Goal: Transaction & Acquisition: Book appointment/travel/reservation

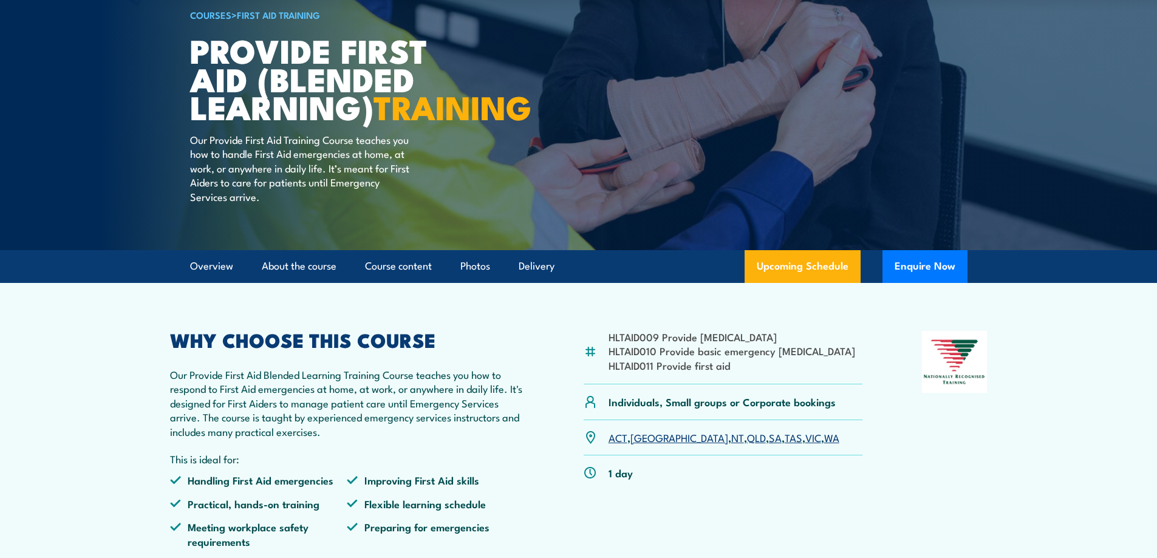
scroll to position [182, 0]
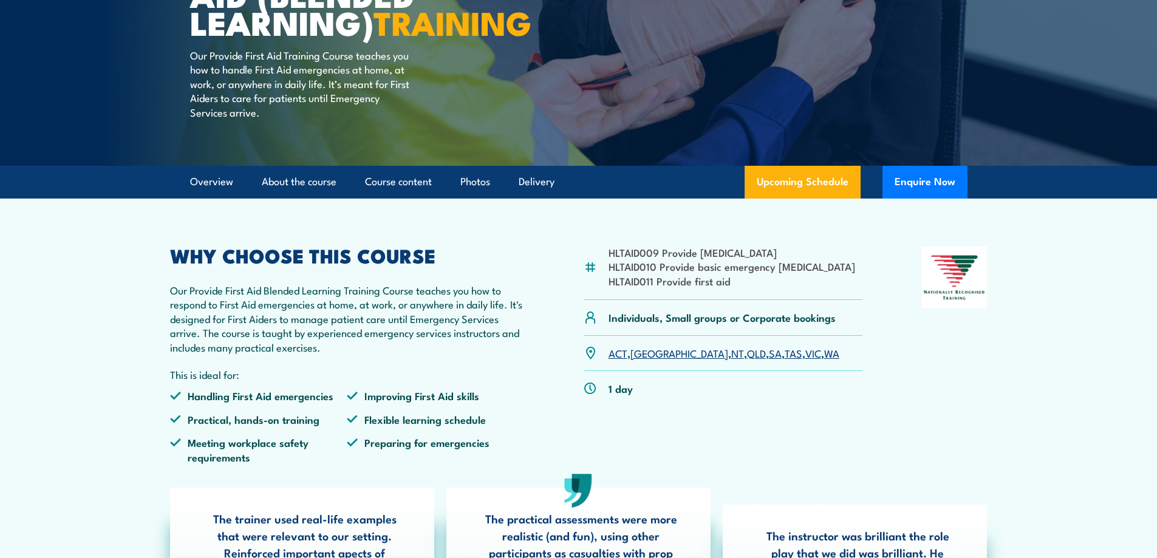
click at [806, 360] on link "VIC" at bounding box center [814, 353] width 16 height 15
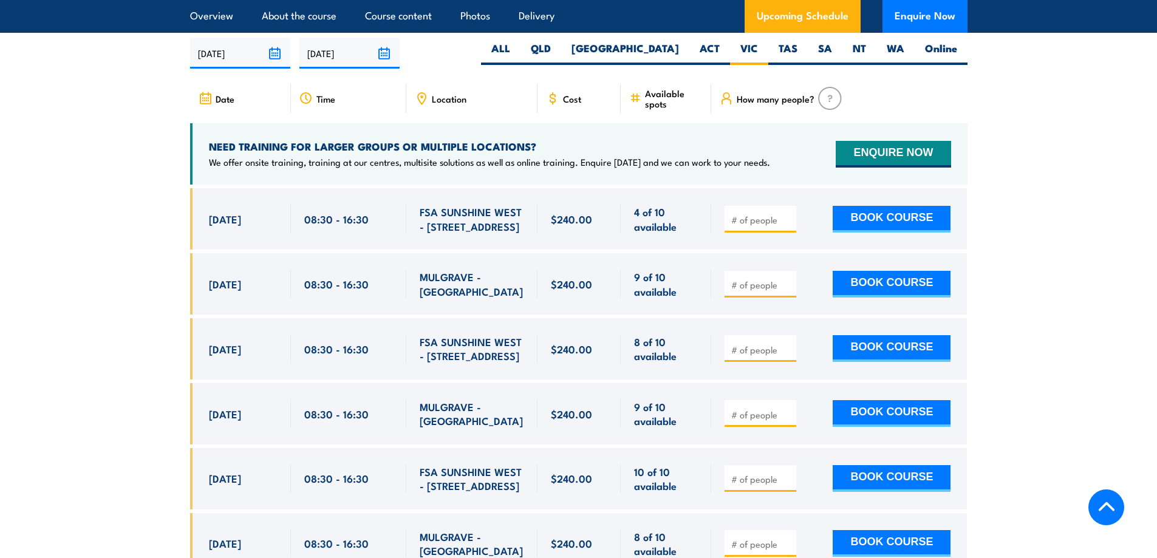
scroll to position [2408, 0]
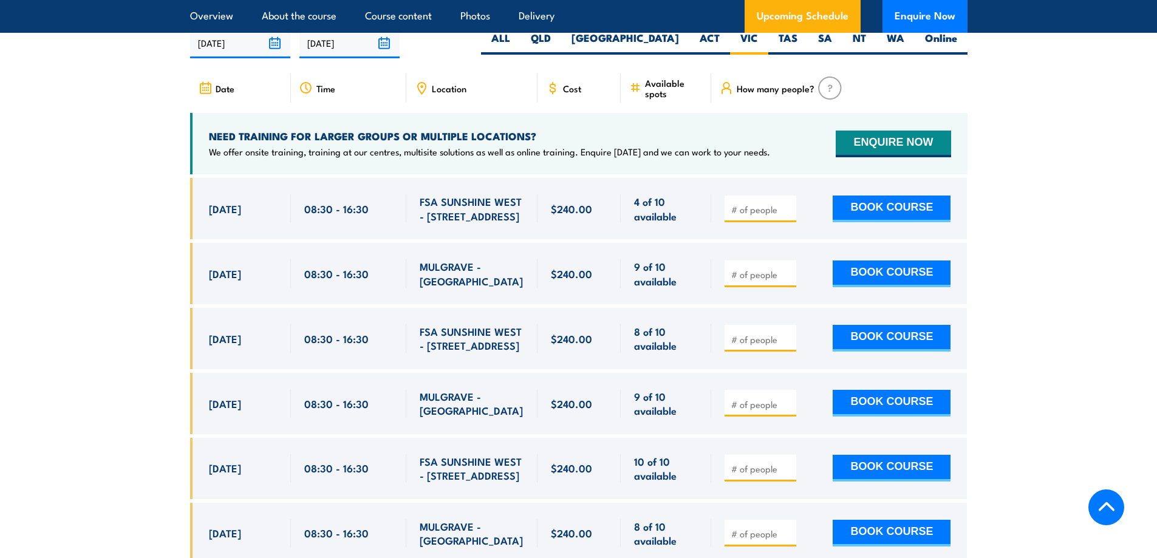
drag, startPoint x: 514, startPoint y: 230, endPoint x: 419, endPoint y: 210, distance: 97.0
click at [420, 210] on span "FSA SUNSHINE WEST - [STREET_ADDRESS]" at bounding box center [472, 208] width 105 height 29
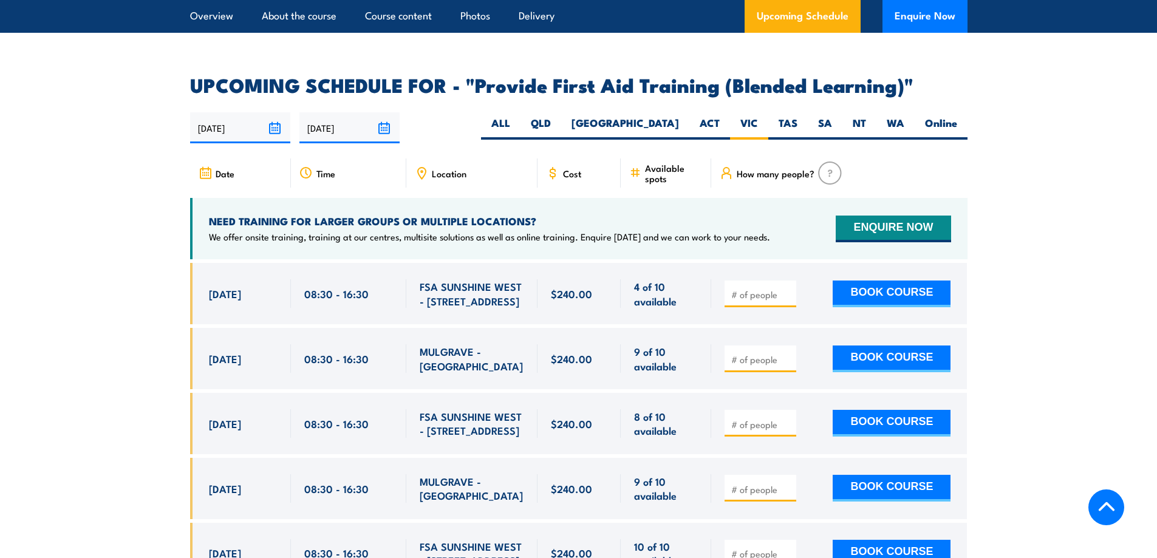
scroll to position [2347, 0]
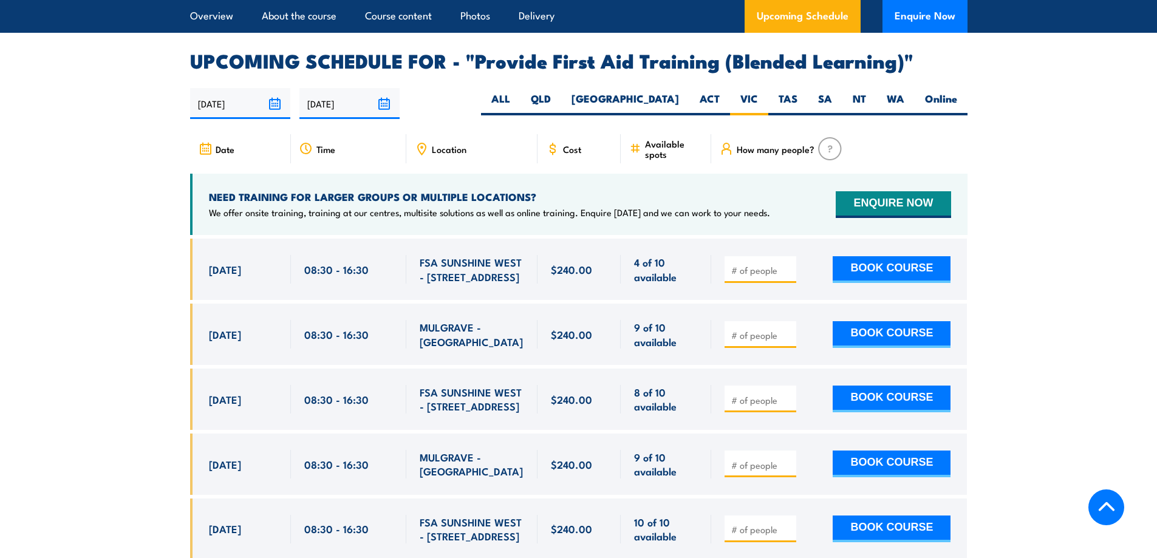
click at [753, 276] on span at bounding box center [760, 269] width 63 height 14
click at [753, 276] on input "number" at bounding box center [762, 270] width 61 height 12
type input "1"
click at [786, 276] on input "1" at bounding box center [762, 270] width 61 height 12
click at [868, 278] on button "BOOK COURSE" at bounding box center [892, 269] width 118 height 27
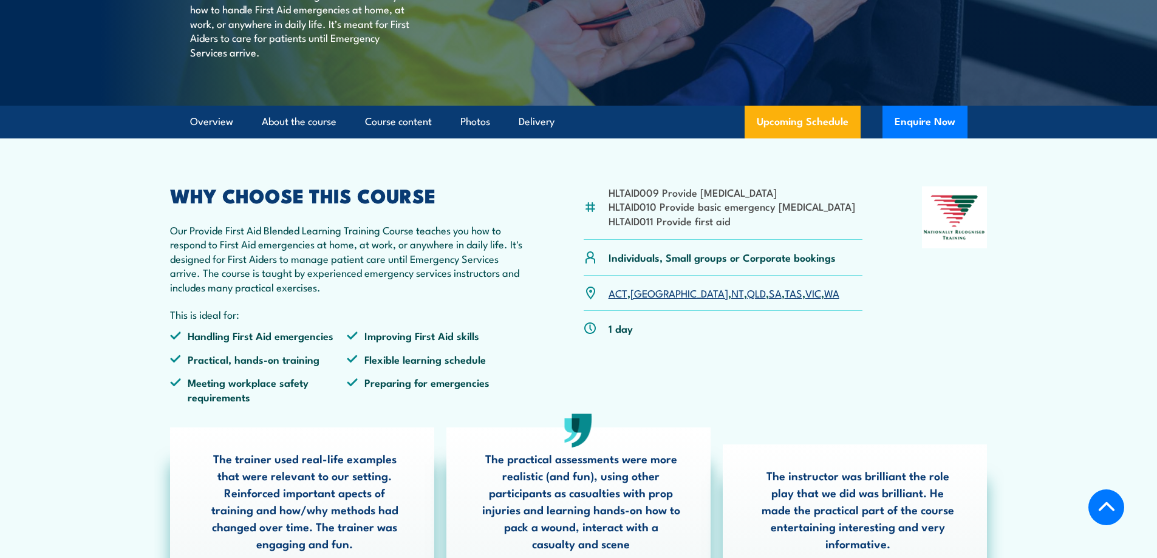
scroll to position [243, 0]
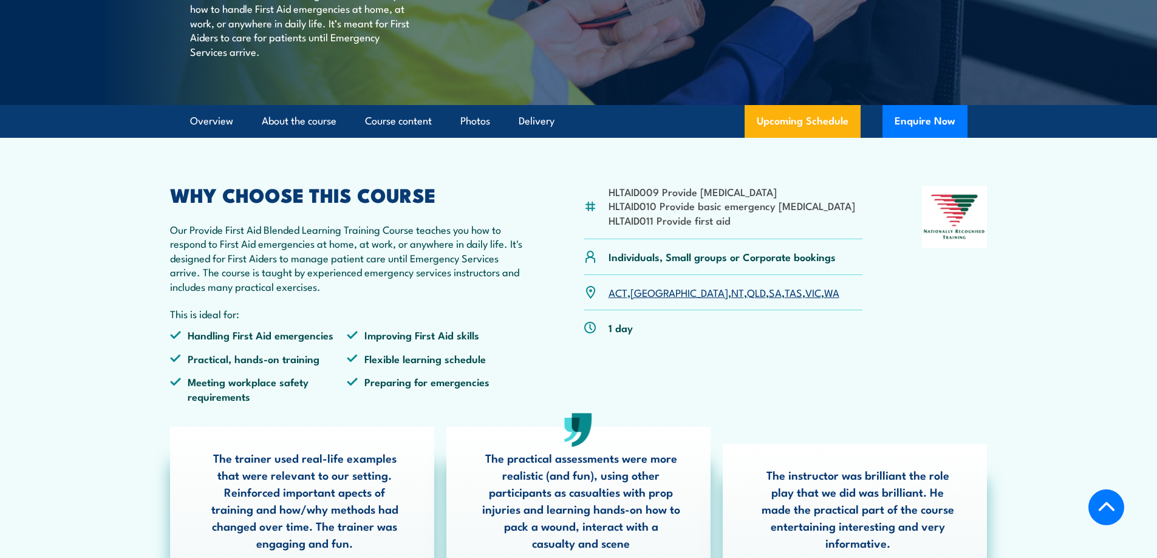
click at [806, 300] on link "VIC" at bounding box center [814, 292] width 16 height 15
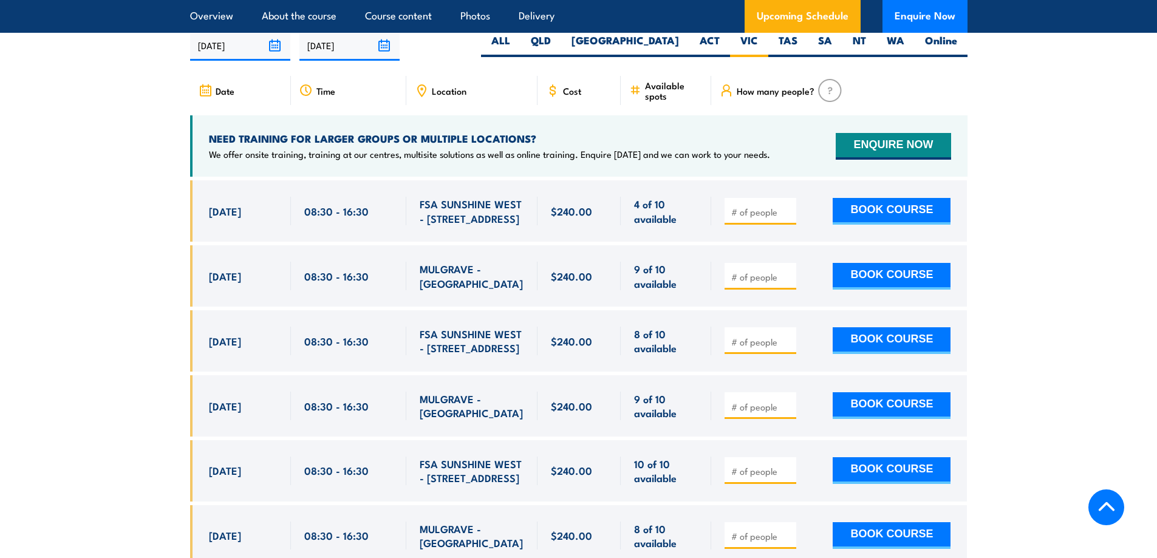
scroll to position [2408, 0]
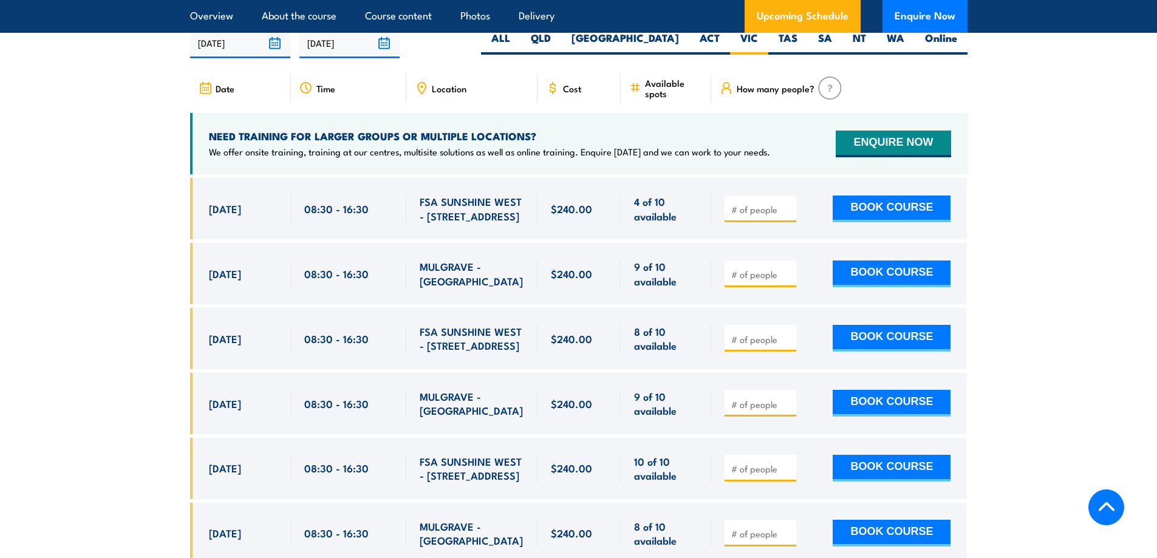
click at [751, 216] on input "number" at bounding box center [762, 210] width 61 height 12
type input "1"
click at [787, 214] on input "1" at bounding box center [762, 210] width 61 height 12
click at [866, 207] on button "BOOK COURSE" at bounding box center [892, 209] width 118 height 27
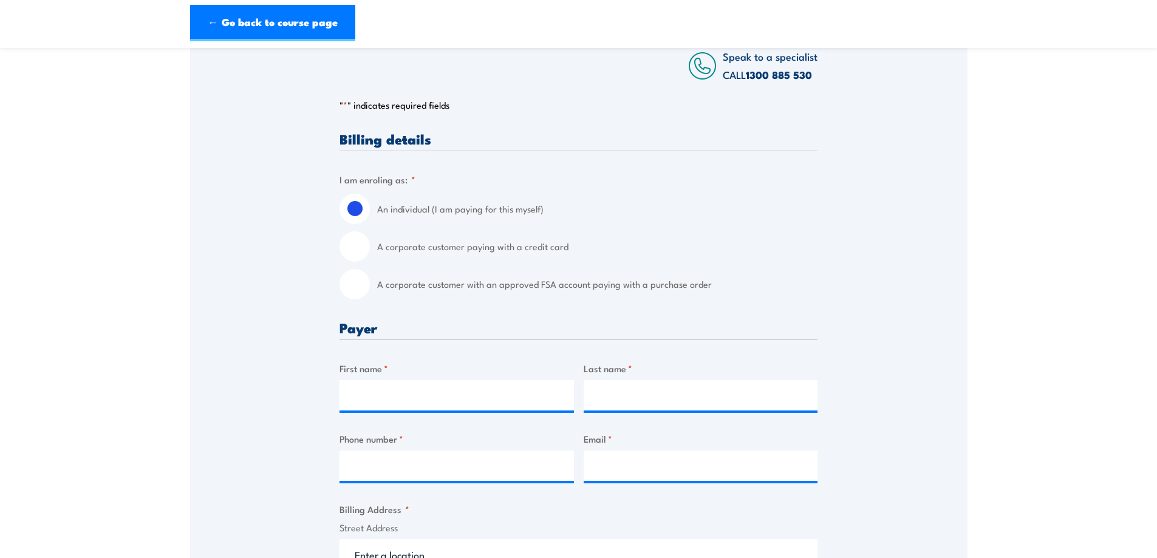
scroll to position [243, 0]
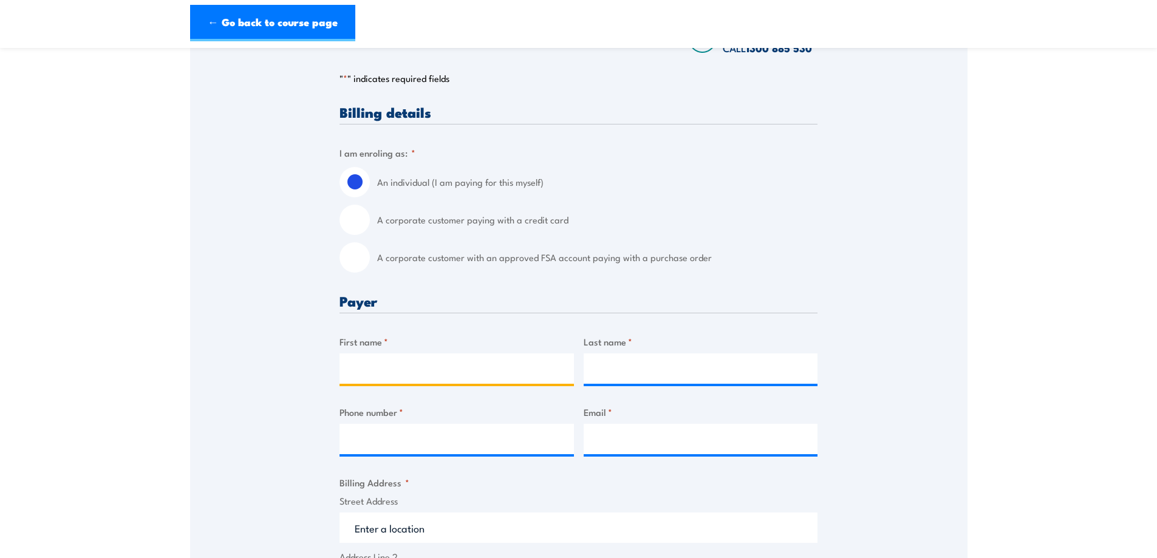
click at [389, 375] on input "First name *" at bounding box center [457, 369] width 235 height 30
click at [346, 223] on input "A corporate customer paying with a credit card" at bounding box center [355, 220] width 30 height 30
radio input "true"
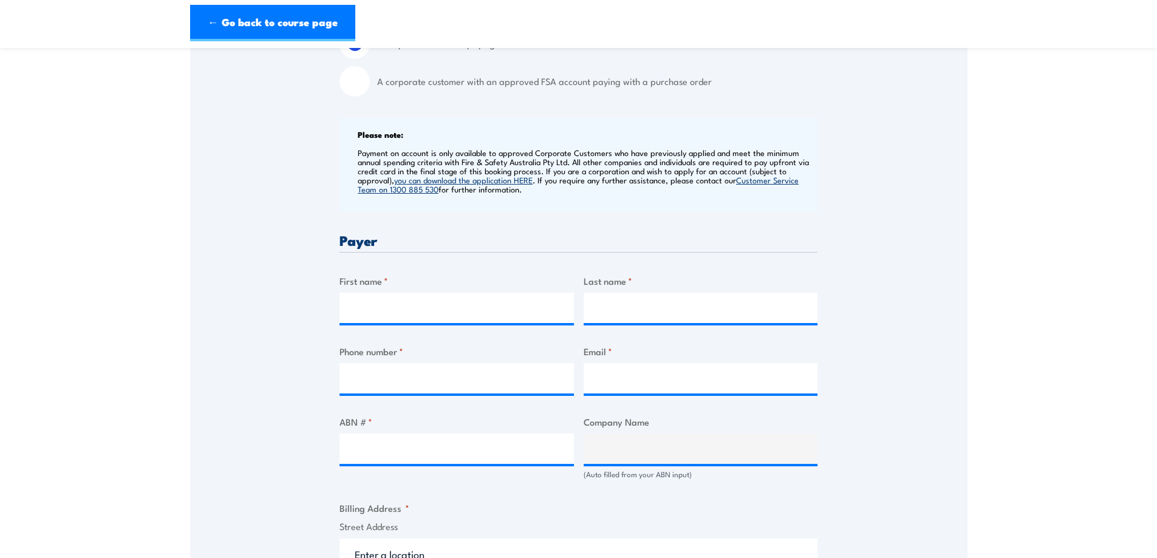
scroll to position [425, 0]
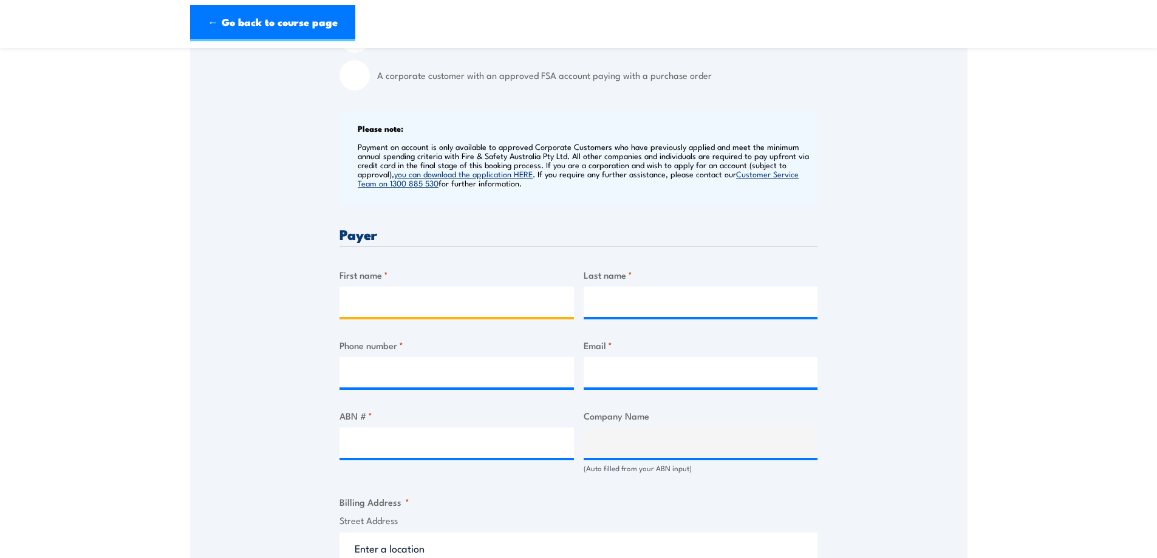
click at [377, 309] on input "First name *" at bounding box center [457, 302] width 235 height 30
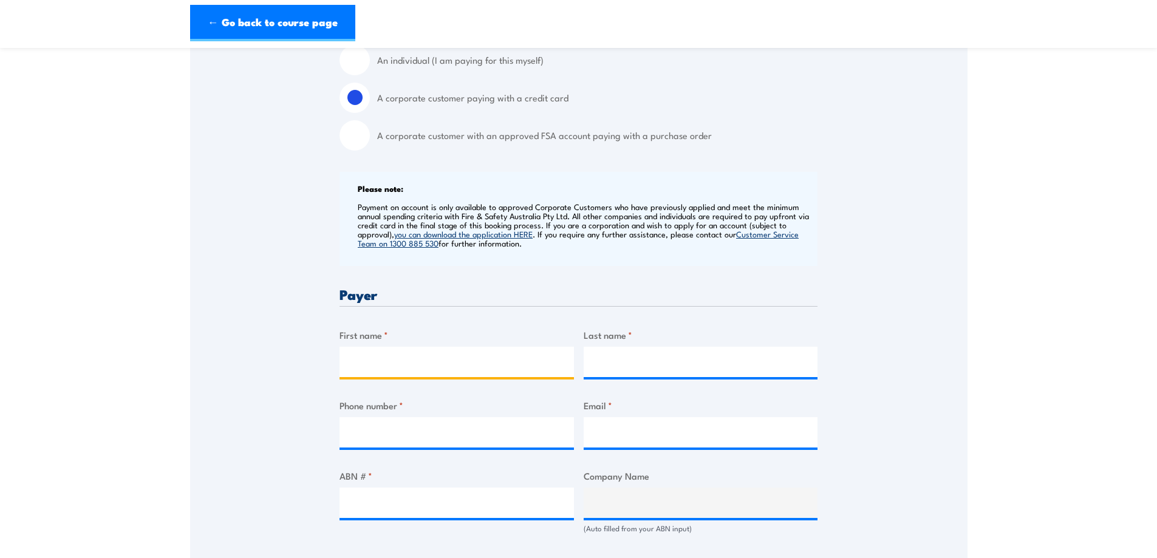
scroll to position [365, 0]
click at [384, 358] on input "First name *" at bounding box center [457, 363] width 235 height 30
type input "j"
type input "Jaden"
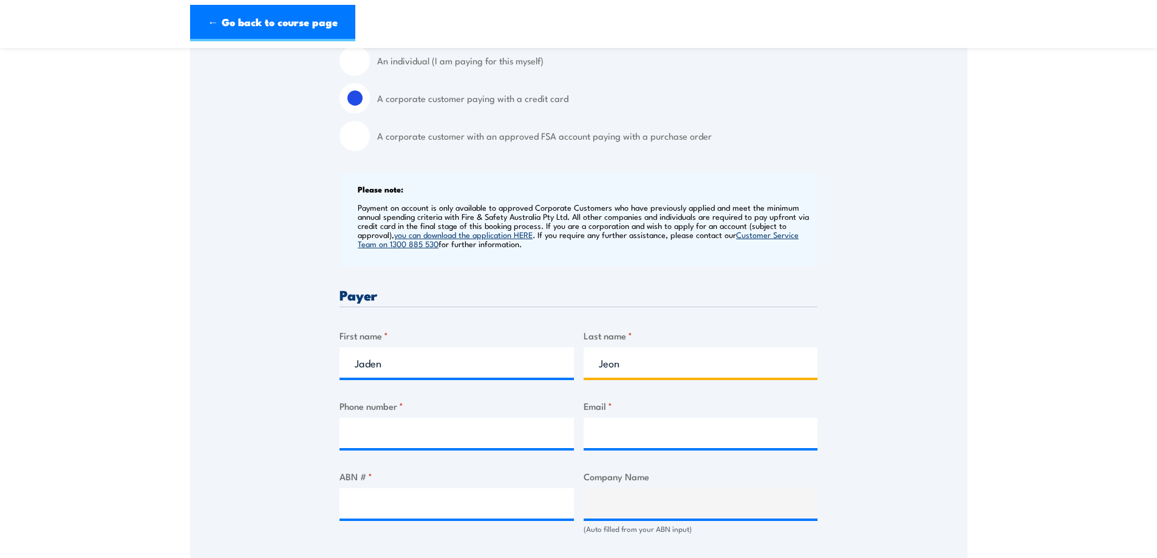
type input "Jeon"
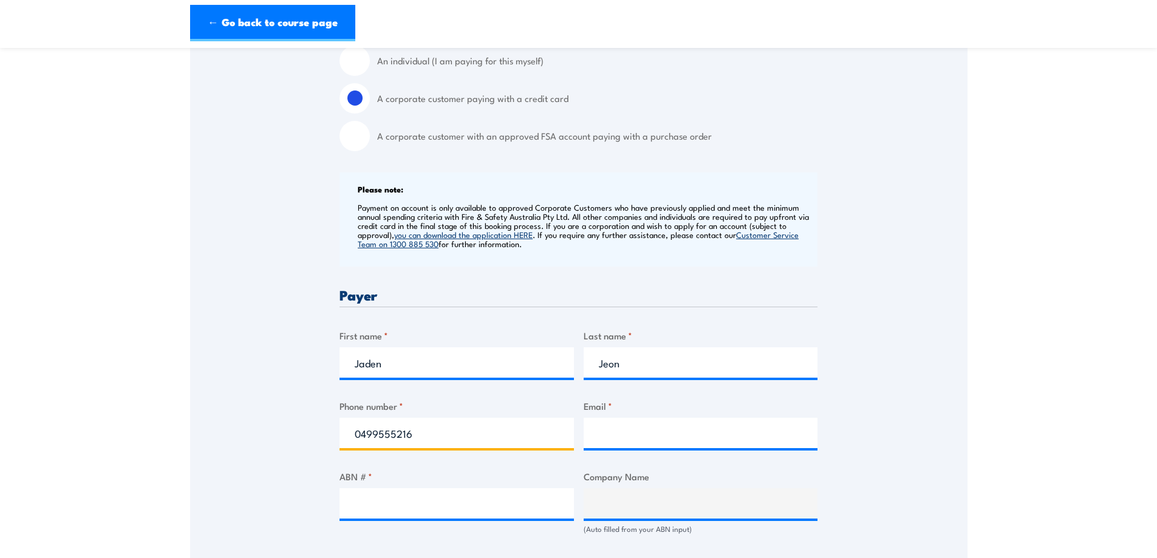
type input "0499555216"
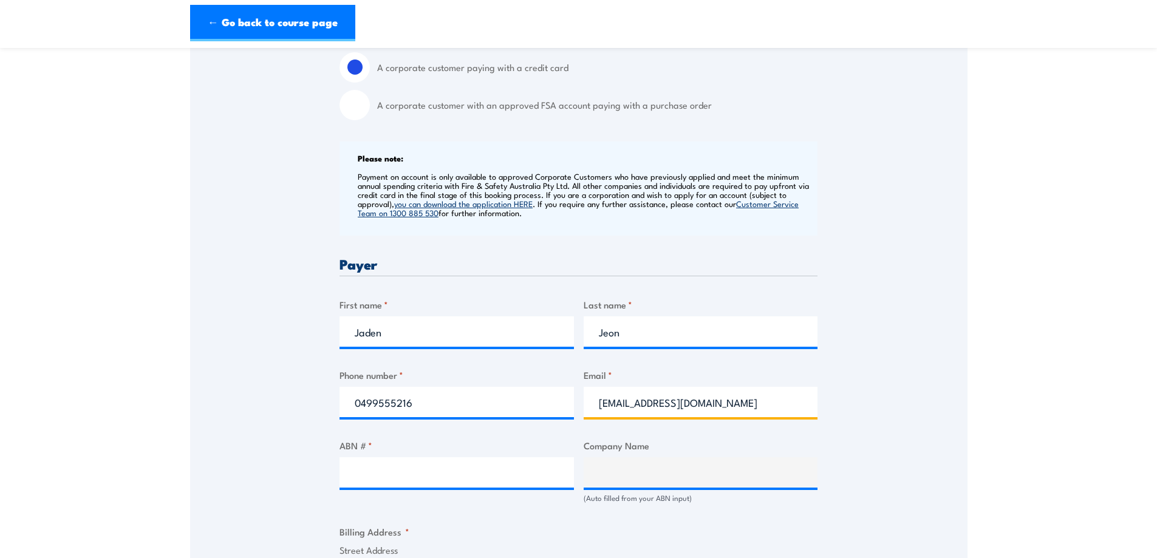
scroll to position [425, 0]
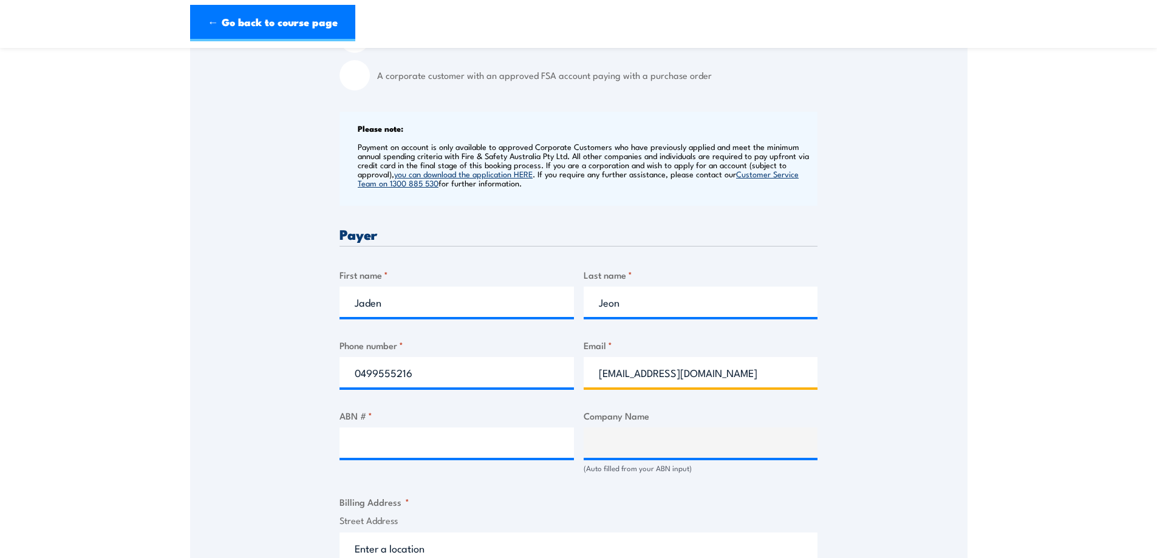
type input "jaden.jeon@samsung.com"
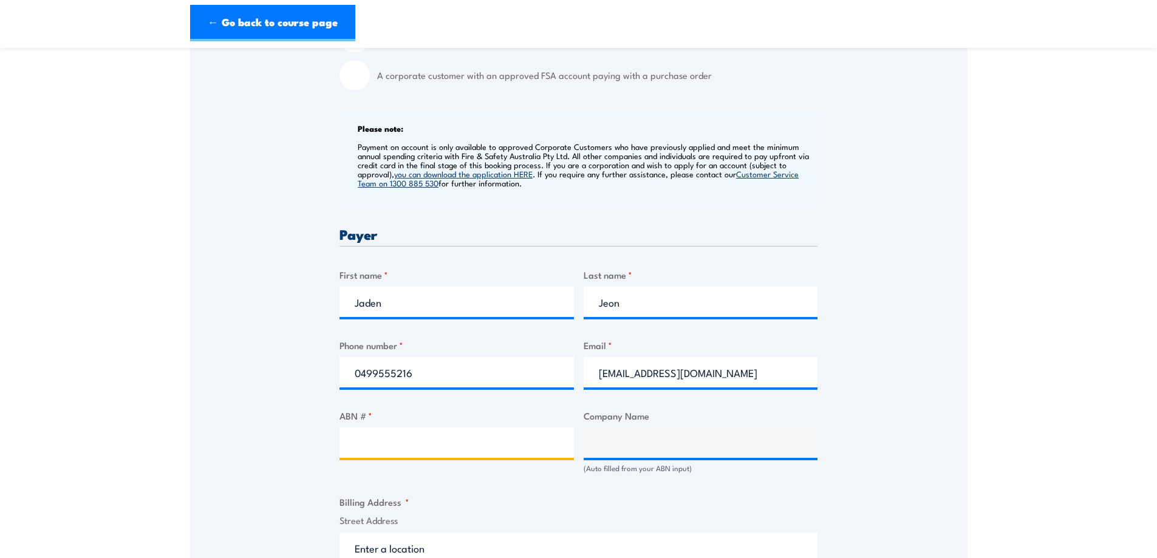
click at [420, 428] on input "ABN # *" at bounding box center [457, 443] width 235 height 30
paste input "63 931 818 811"
type input "63 931 818 811"
click at [298, 369] on div "Speak to a specialist CALL 1300 885 530 CALL 1300 885 530 " * " indicates requi…" at bounding box center [579, 457] width 778 height 1323
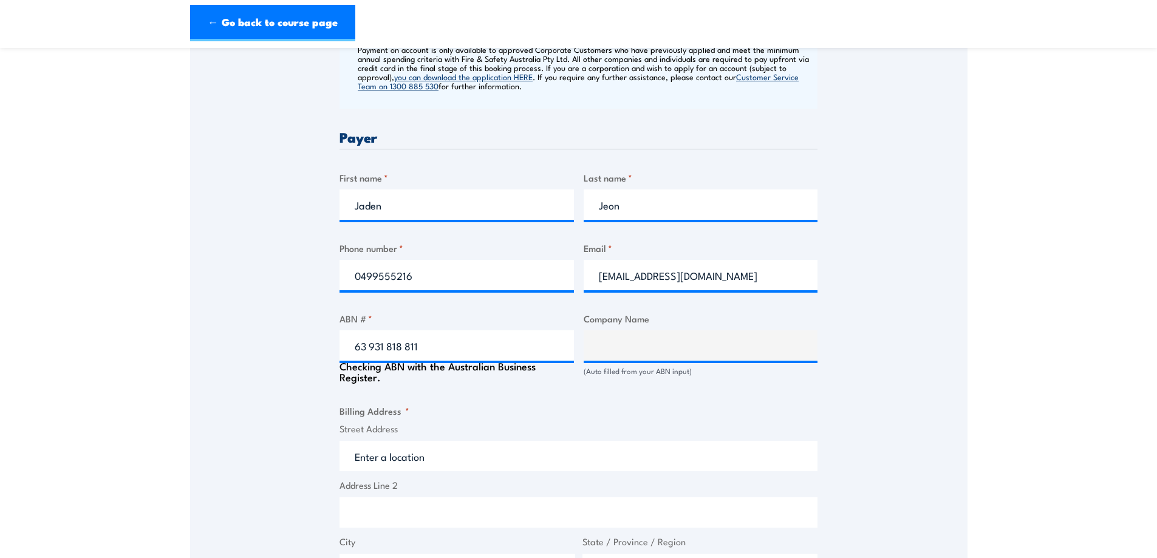
type input "SAMSUNG-GENUS JV"
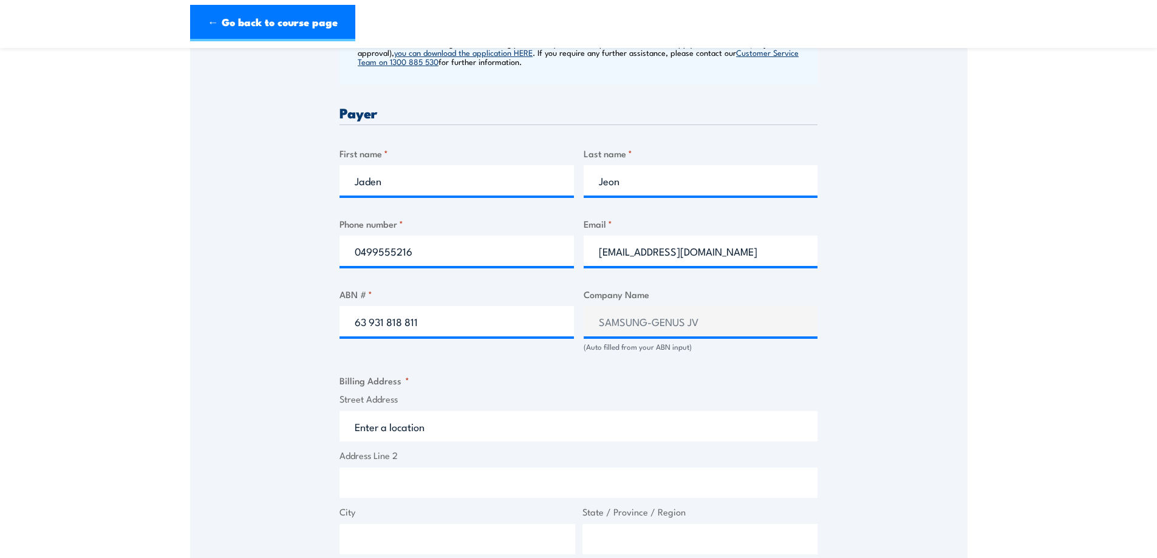
drag, startPoint x: 527, startPoint y: 375, endPoint x: 492, endPoint y: 388, distance: 38.3
click at [526, 375] on fieldset "Billing Address * Street Address Address Line 2 City State / Province / Region …" at bounding box center [579, 492] width 478 height 237
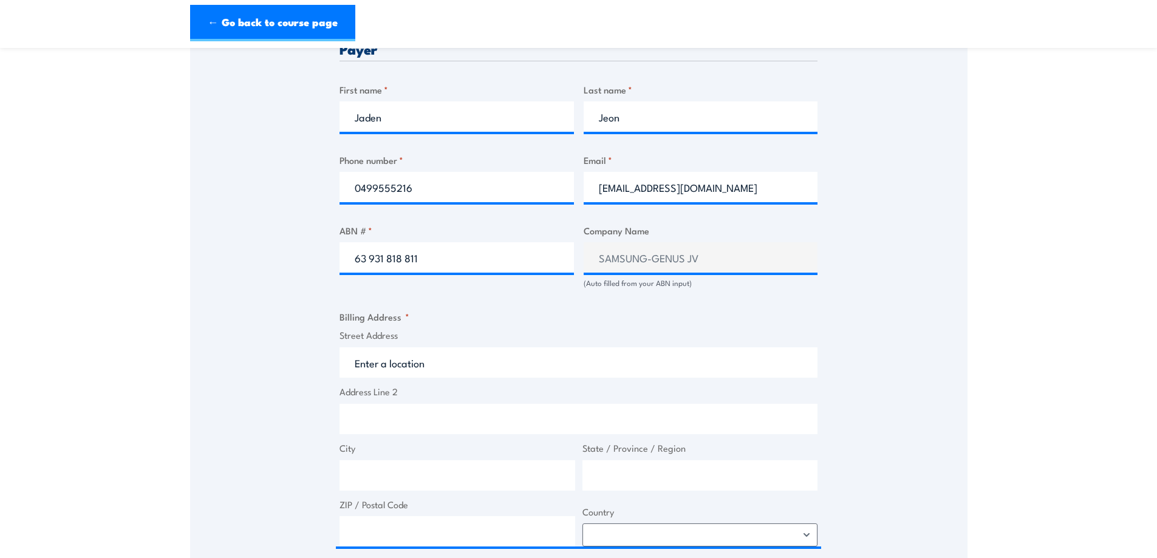
scroll to position [668, 0]
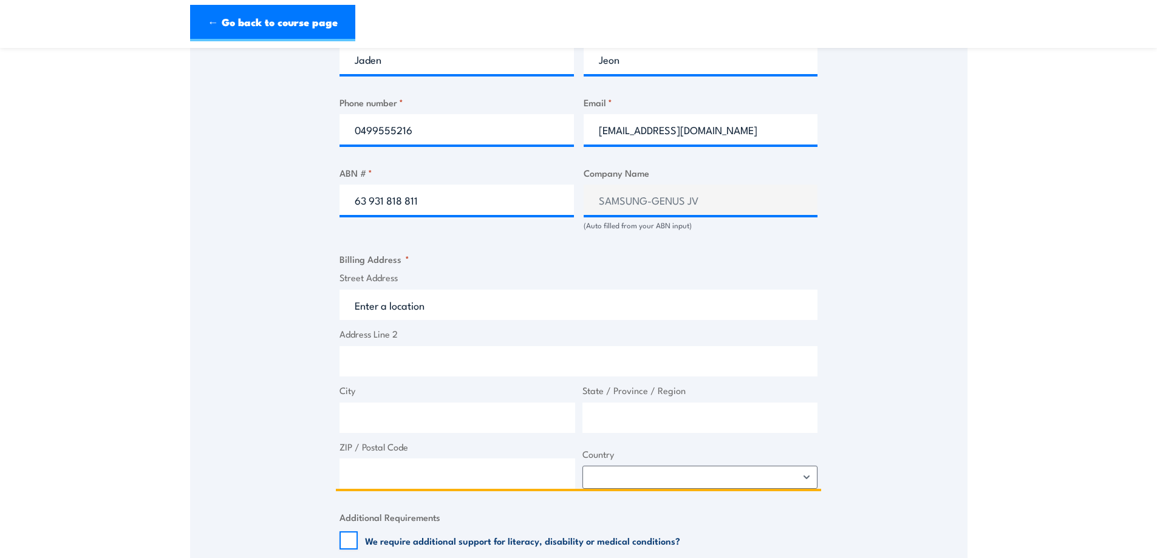
click at [392, 300] on input "Street Address" at bounding box center [579, 305] width 478 height 30
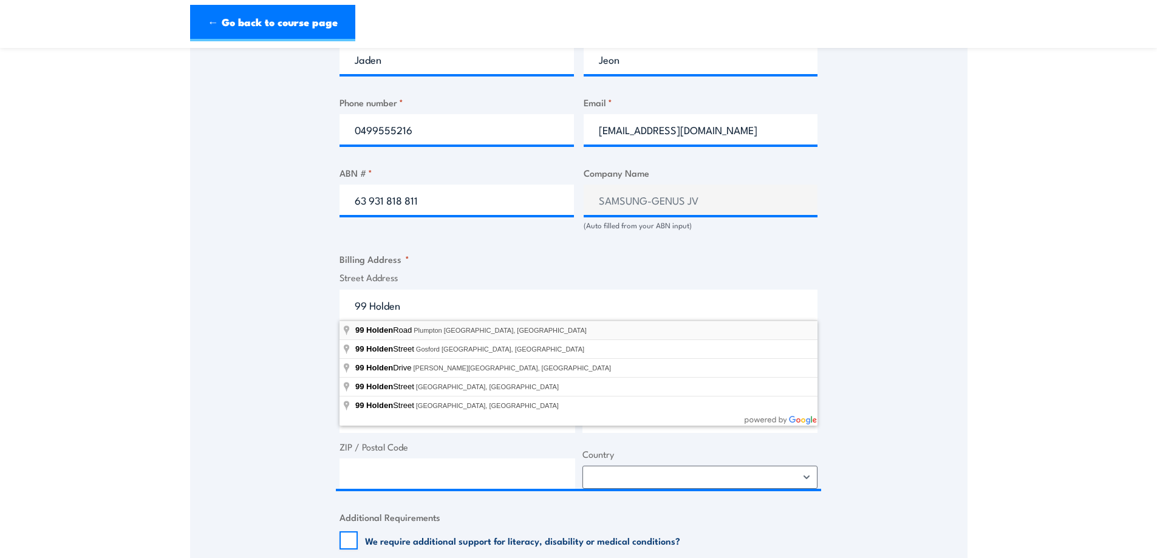
type input "99 Holden Road, Plumpton VIC, Australia"
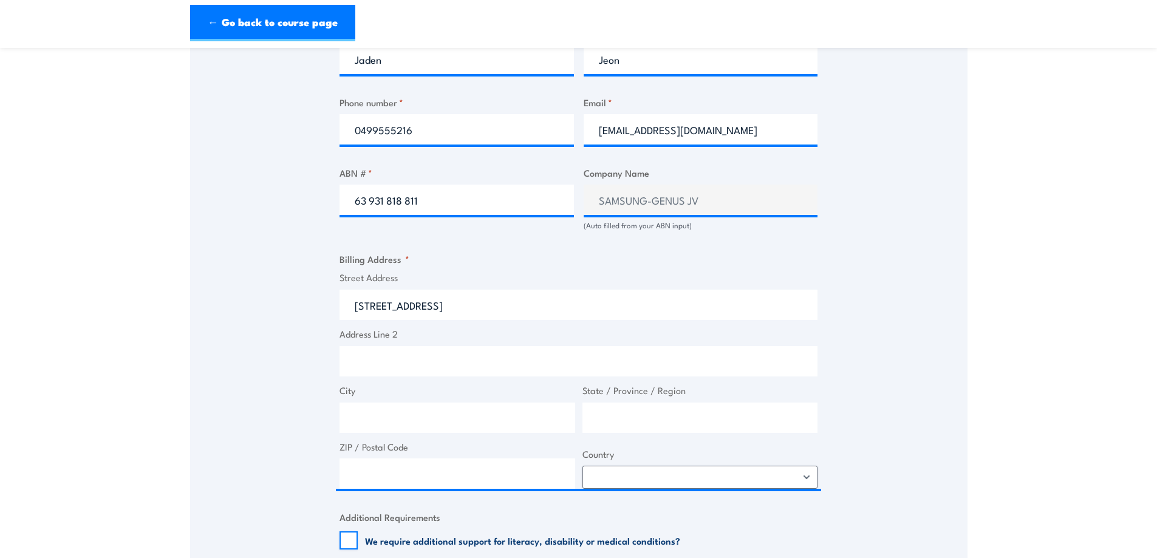
type input "99 Holden Rd"
type input "Plumpton"
type input "Victoria"
type input "3335"
select select "Australia"
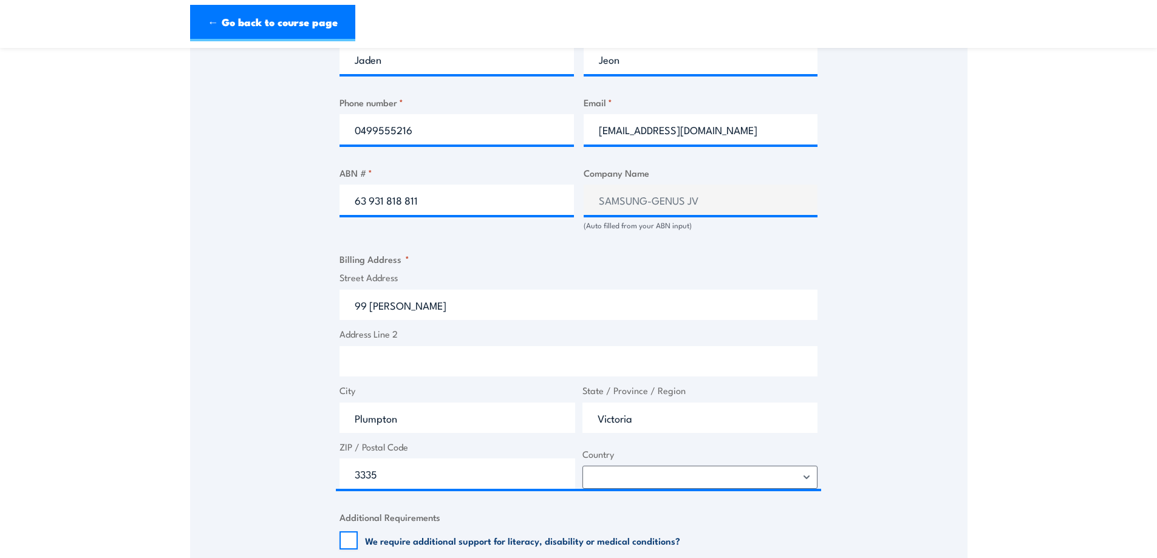
click at [259, 343] on div "Speak to a specialist CALL 1300 885 530 CALL 1300 885 530 " * " indicates requi…" at bounding box center [579, 211] width 778 height 1317
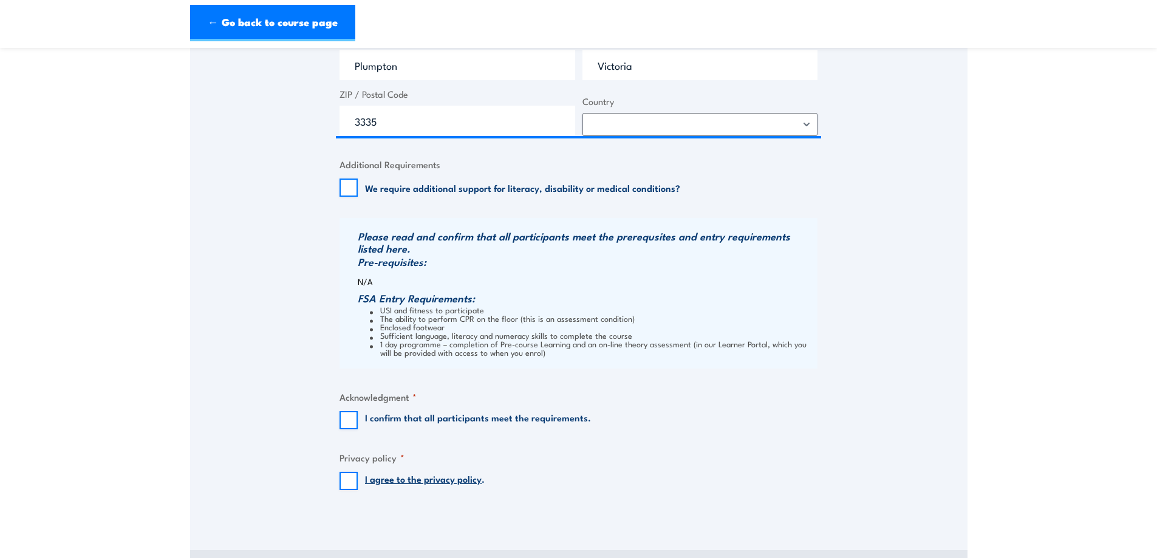
scroll to position [1033, 0]
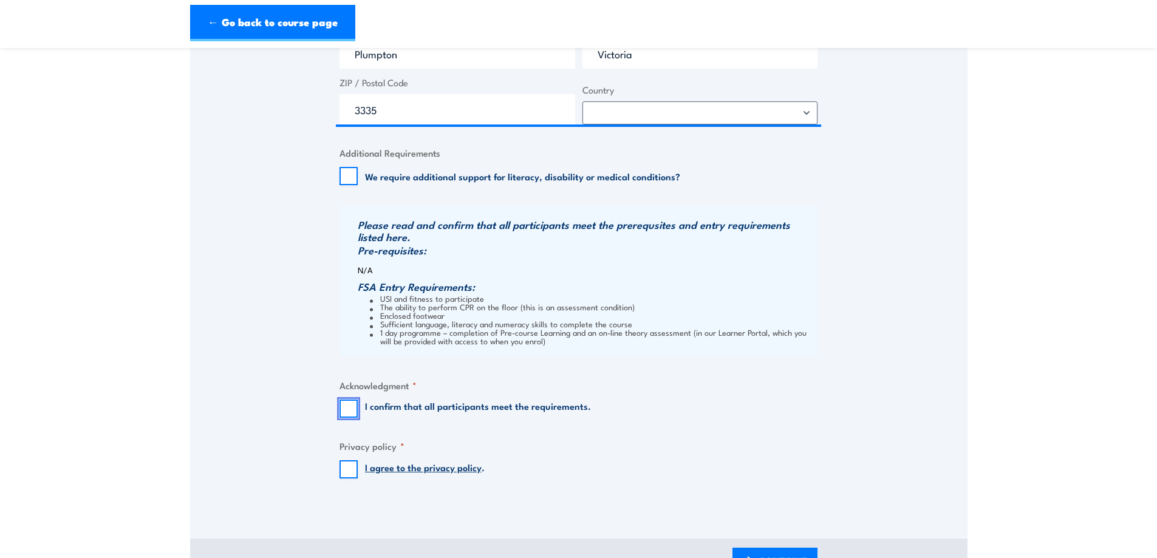
click at [350, 413] on input "I confirm that all participants meet the requirements." at bounding box center [349, 409] width 18 height 18
checkbox input "true"
click at [352, 468] on input "I agree to the privacy policy ." at bounding box center [349, 470] width 18 height 18
checkbox input "true"
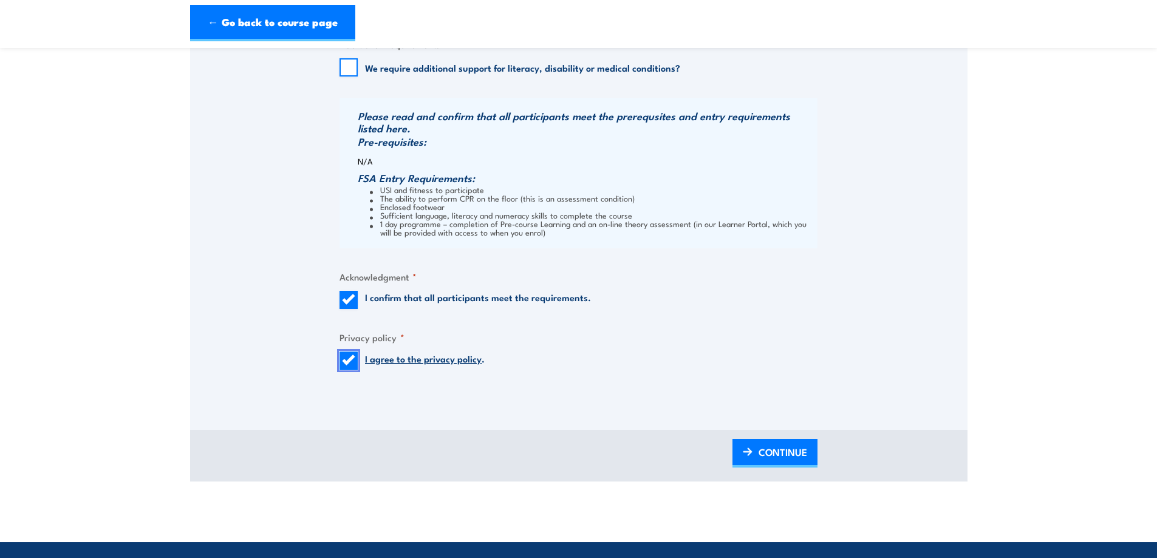
scroll to position [1154, 0]
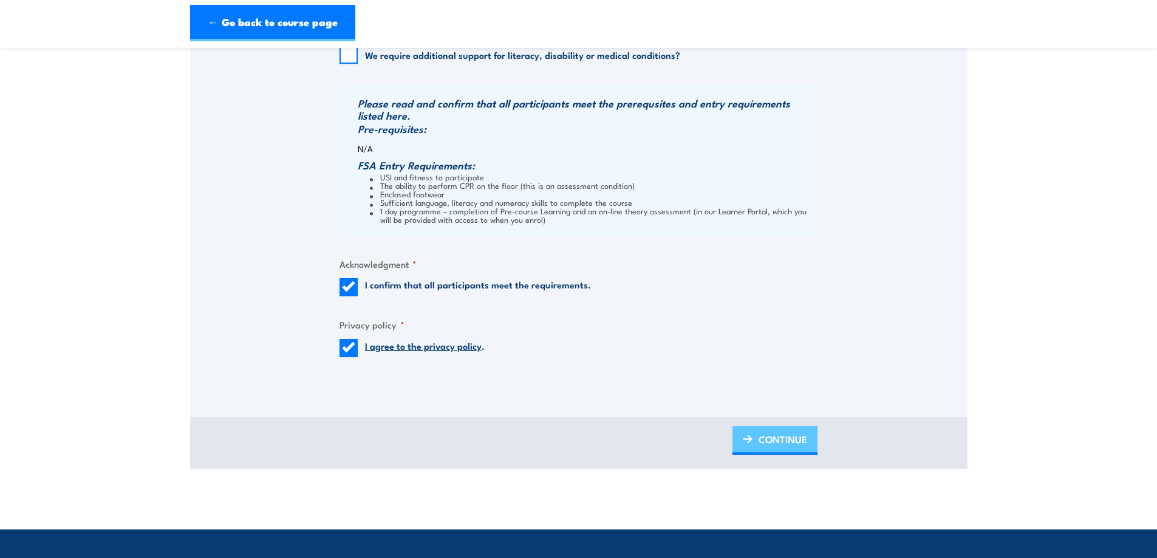
click at [751, 431] on link "CONTINUE" at bounding box center [775, 441] width 85 height 29
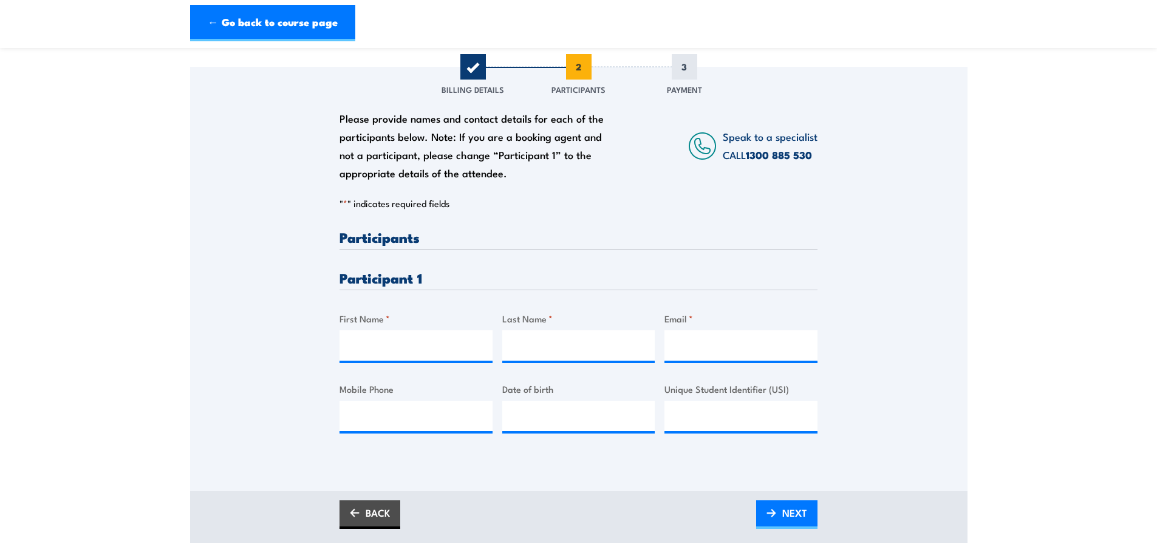
scroll to position [182, 0]
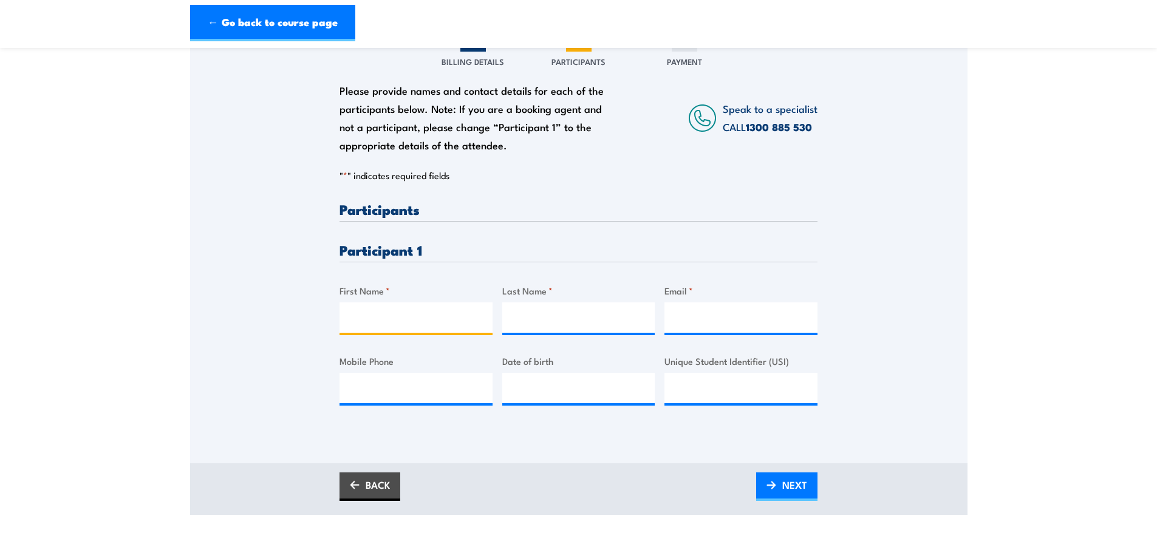
click at [376, 312] on input "First Name *" at bounding box center [416, 318] width 153 height 30
type input "Mohammad"
type input "S"
type input "s"
type input "Shahzad"
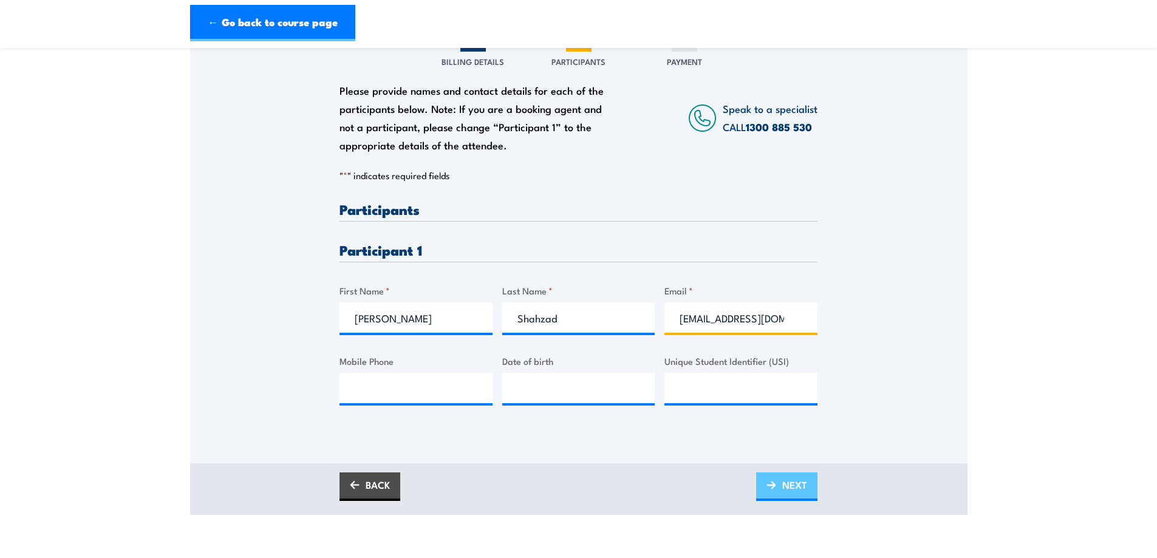
type input "cmus12@outlook.com"
click at [783, 488] on span "NEXT" at bounding box center [795, 485] width 25 height 32
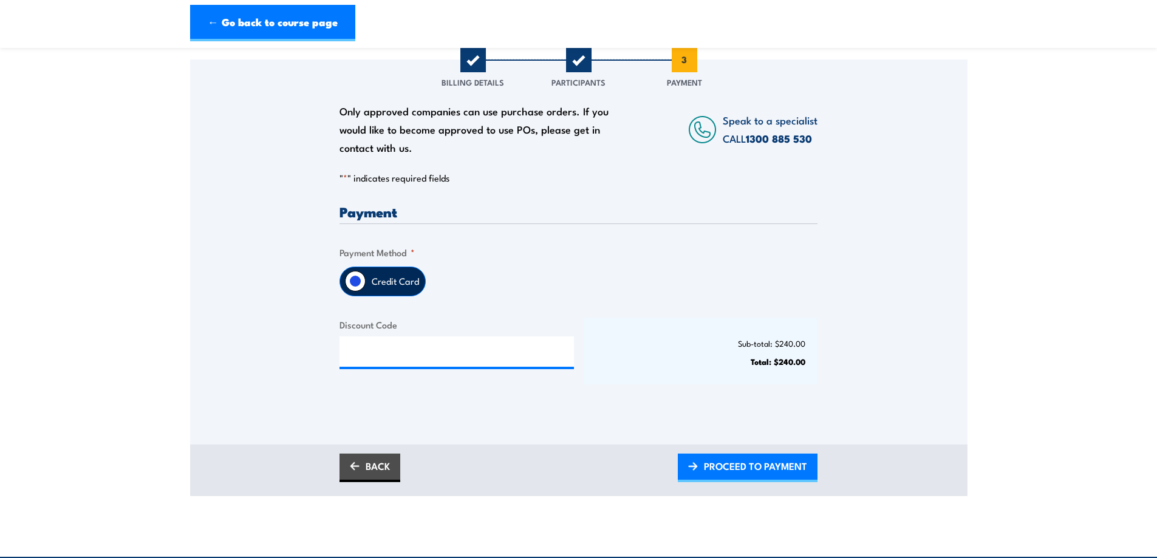
scroll to position [243, 0]
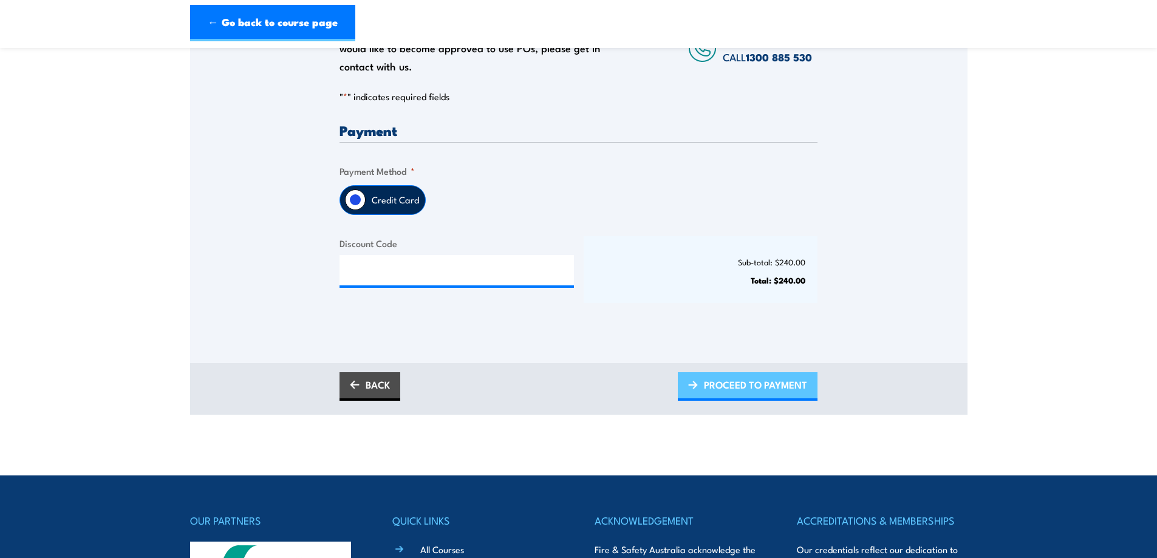
click at [751, 392] on span "PROCEED TO PAYMENT" at bounding box center [755, 385] width 103 height 32
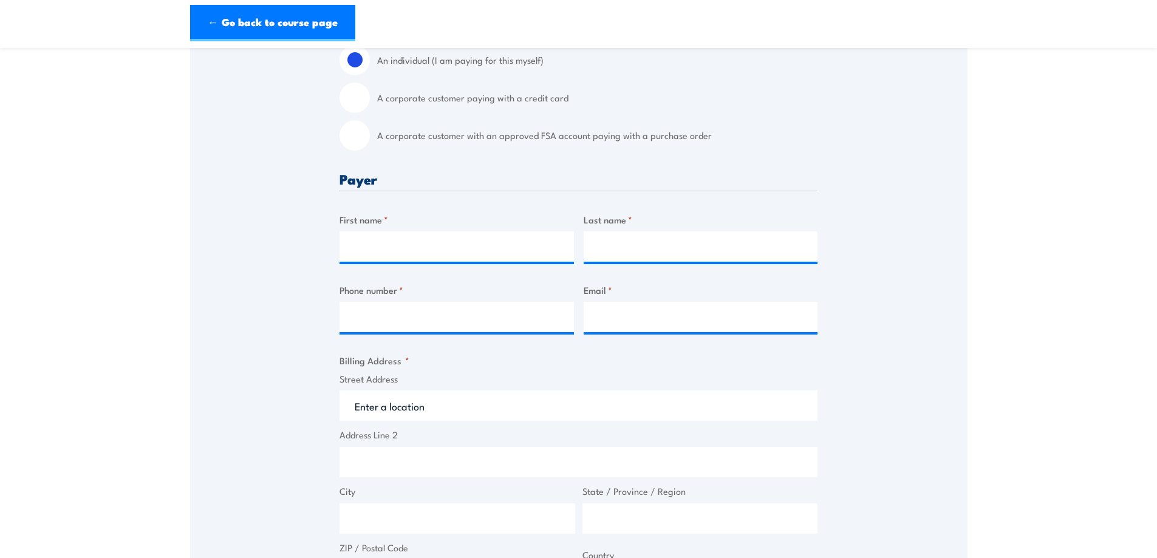
scroll to position [365, 0]
click at [459, 240] on input "First name *" at bounding box center [457, 247] width 235 height 30
type input "j"
click at [400, 257] on input "JADEN" at bounding box center [457, 247] width 235 height 30
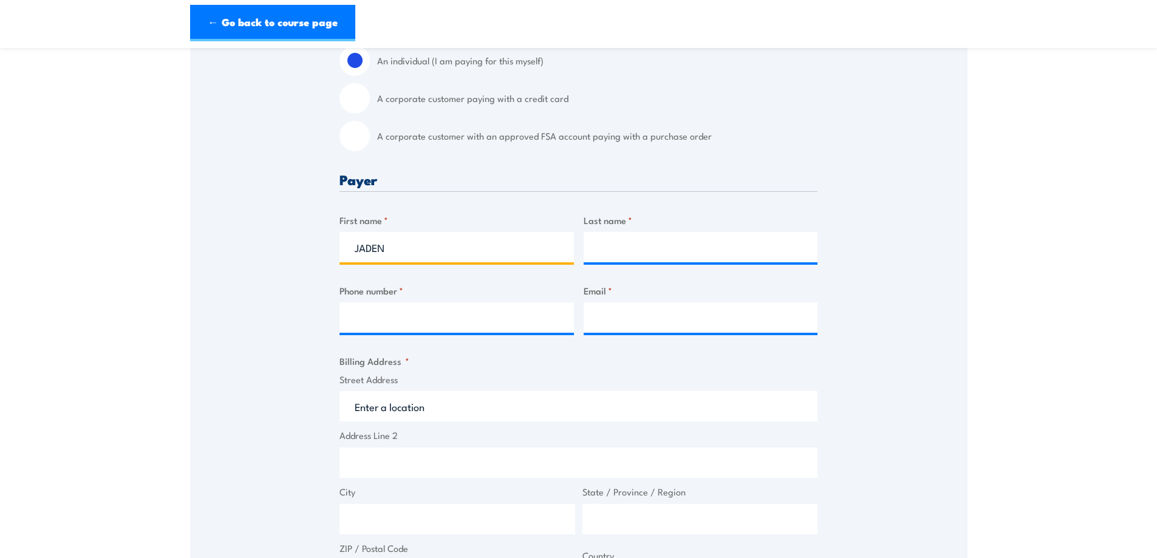
click at [390, 247] on input "JADEN" at bounding box center [457, 247] width 235 height 30
type input "JADEN"
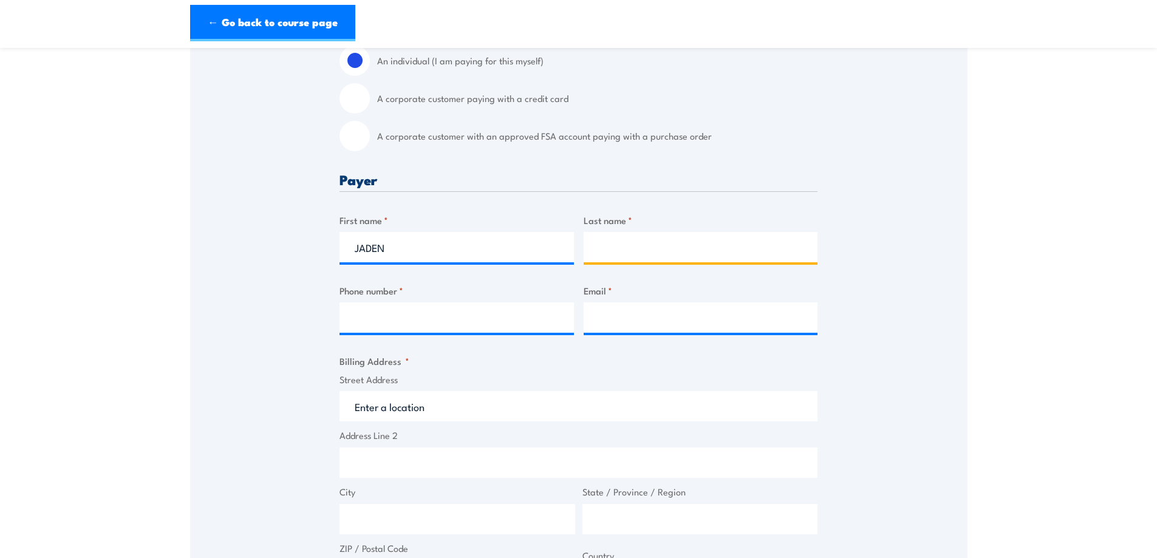
click at [642, 251] on input "Last name *" at bounding box center [701, 247] width 235 height 30
type input "j"
click at [656, 254] on input "Jeong" at bounding box center [701, 247] width 235 height 30
type input "Jeon"
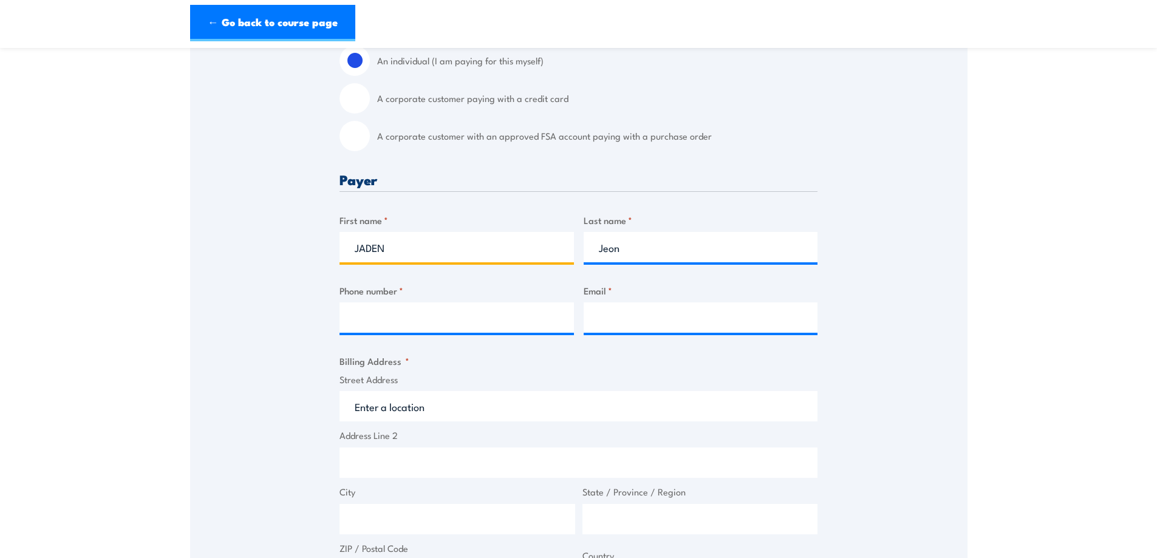
click at [401, 245] on input "JADEN" at bounding box center [457, 247] width 235 height 30
type input "Jaden"
click at [431, 317] on input "Phone number *" at bounding box center [457, 318] width 235 height 30
click at [380, 325] on input "Phone number *" at bounding box center [457, 318] width 235 height 30
paste input "499 555 216"
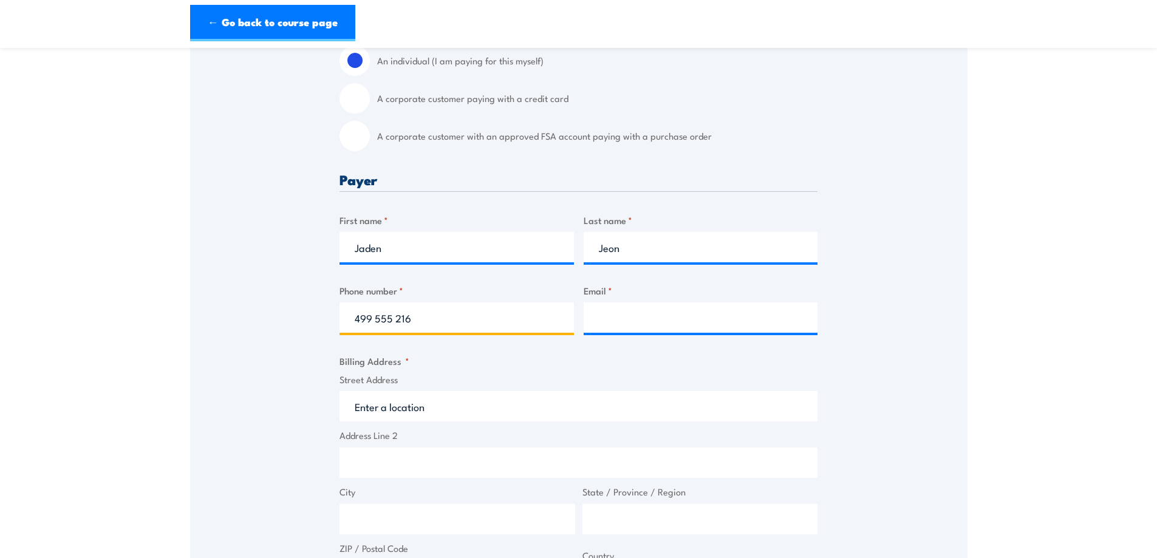
click at [353, 320] on input "499 555 216" at bounding box center [457, 318] width 235 height 30
type input "0499 555 216"
click at [644, 315] on input "Email *" at bounding box center [701, 318] width 235 height 30
click at [591, 319] on input "Email *" at bounding box center [701, 318] width 235 height 30
paste input "jaden.jeon@samsung.com"
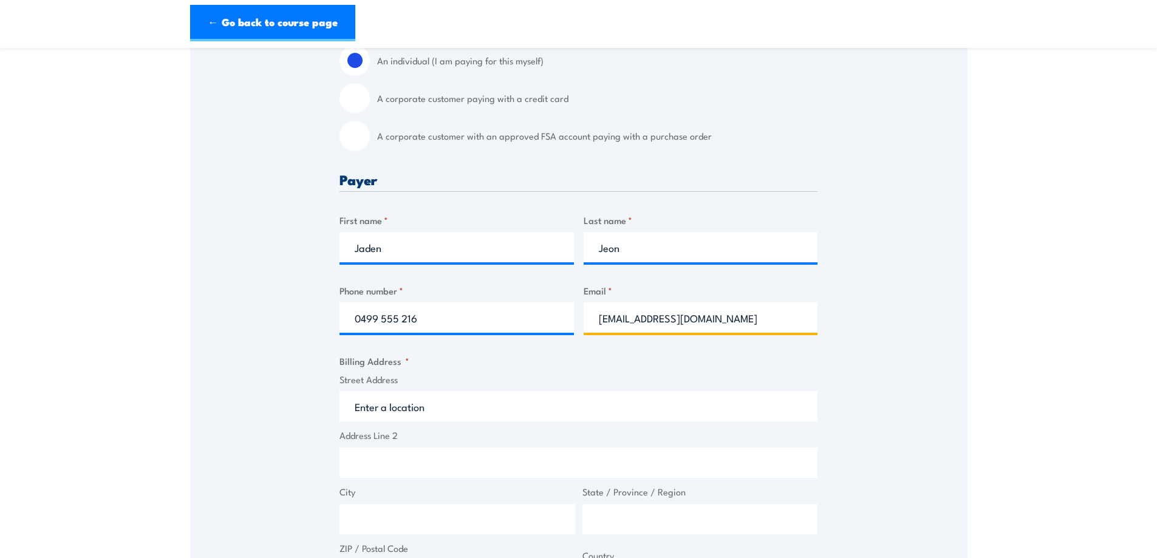
type input "jaden.jeon@samsung.com"
click at [705, 368] on fieldset "Billing Address * Street Address Address Line 2 City State / Province / Region …" at bounding box center [579, 472] width 478 height 237
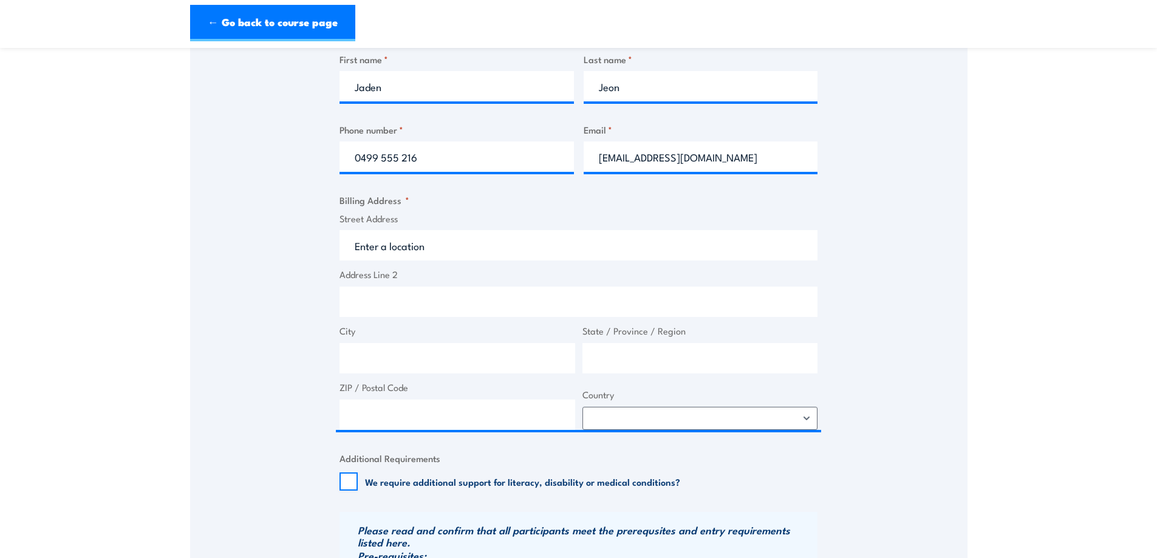
scroll to position [547, 0]
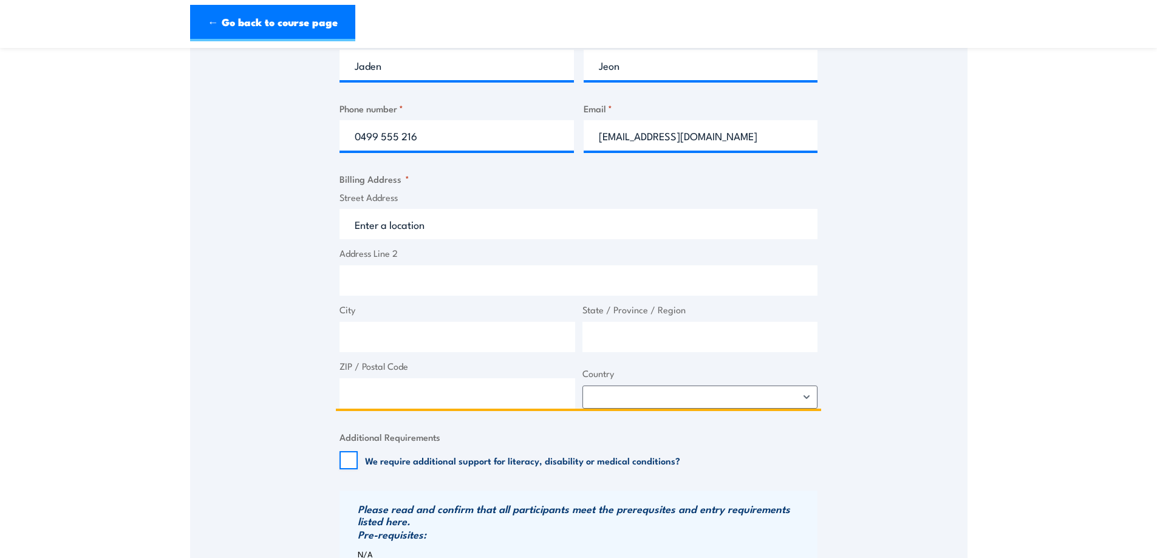
click at [391, 236] on input "Street Address" at bounding box center [579, 224] width 478 height 30
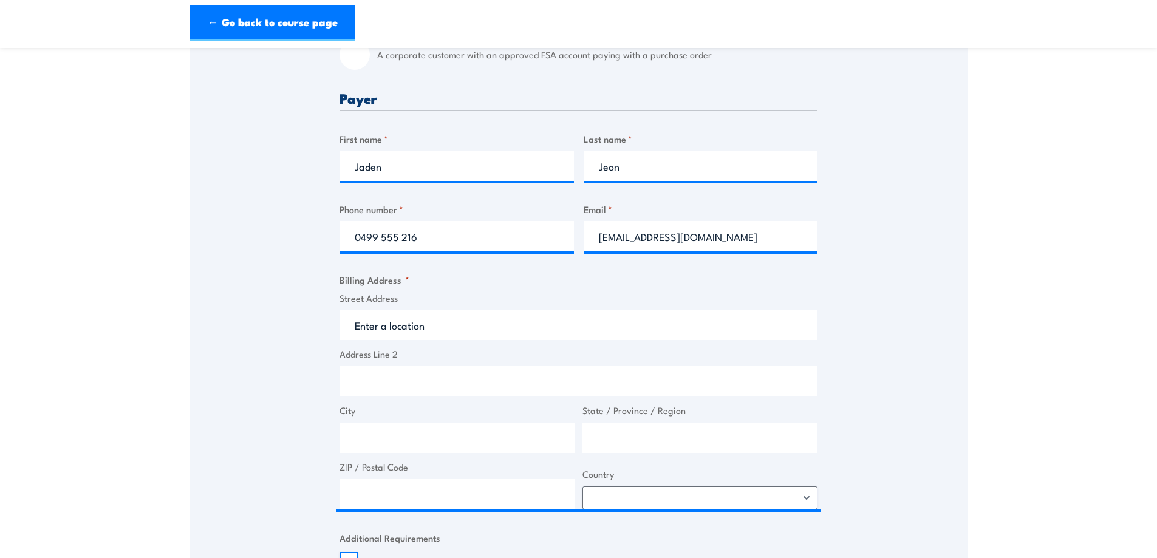
scroll to position [304, 0]
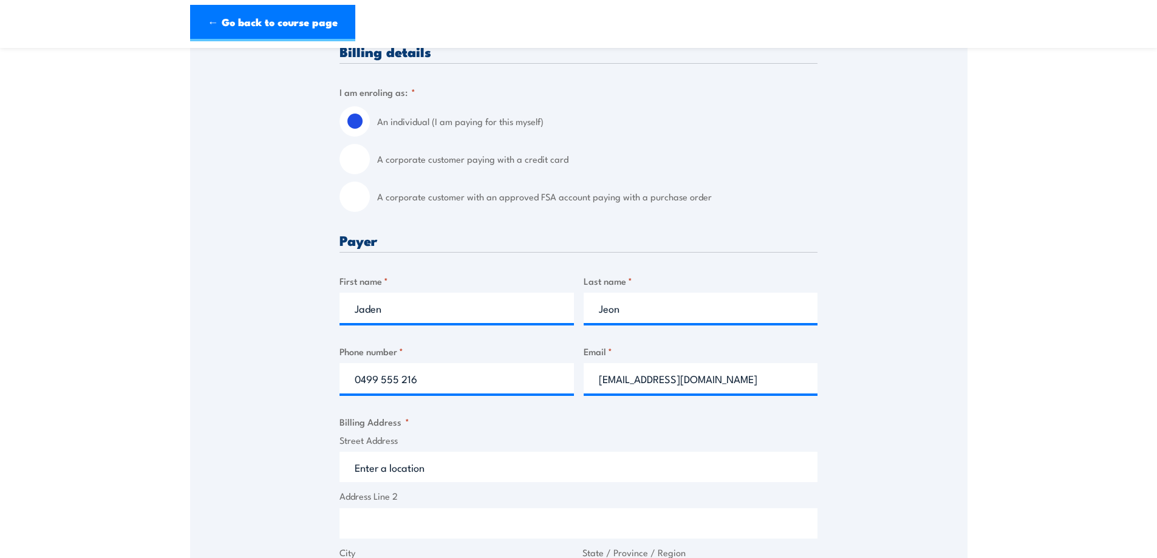
click at [366, 155] on input "A corporate customer paying with a credit card" at bounding box center [355, 159] width 30 height 30
radio input "true"
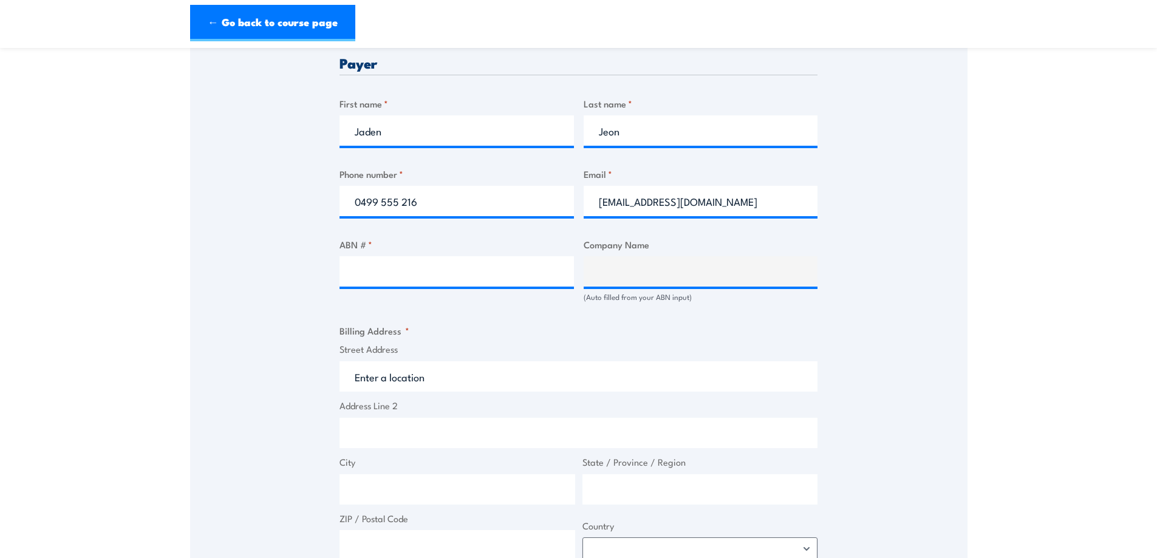
scroll to position [608, 0]
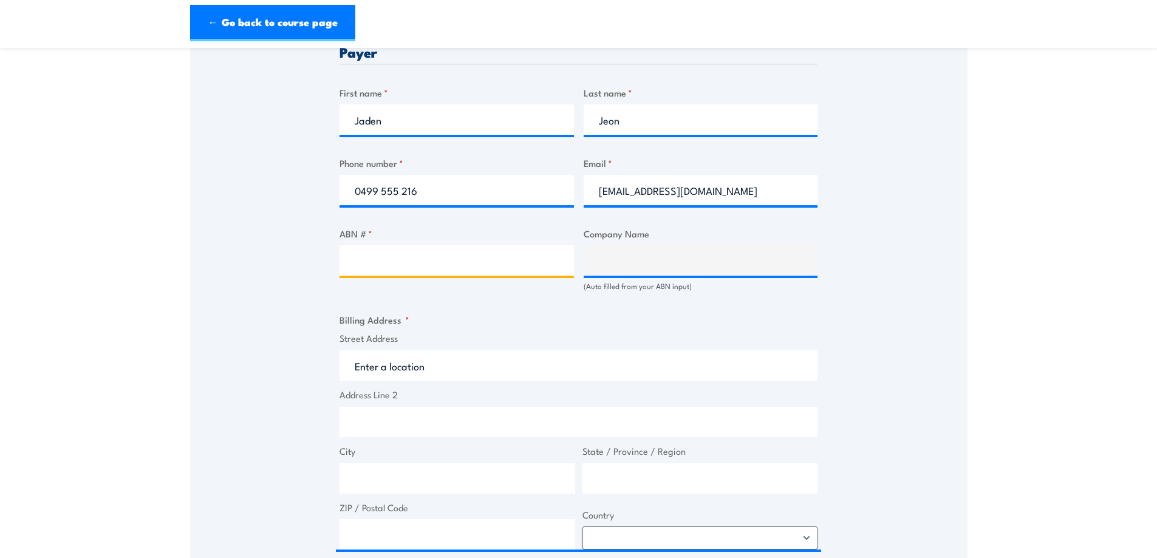
click at [417, 260] on input "ABN # *" at bounding box center [457, 260] width 235 height 30
paste input "63 931 818 811"
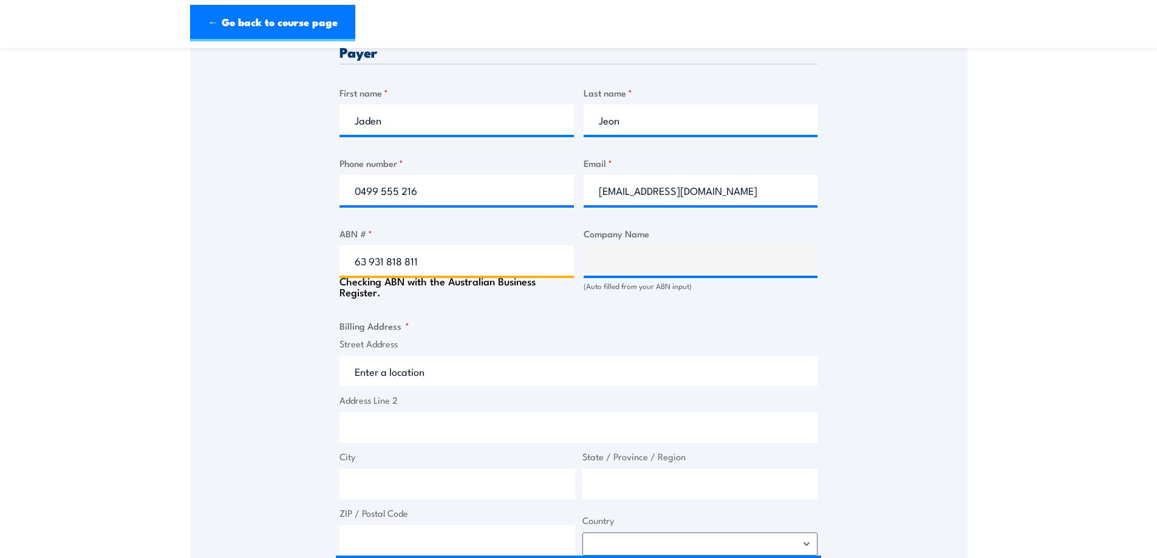
scroll to position [668, 0]
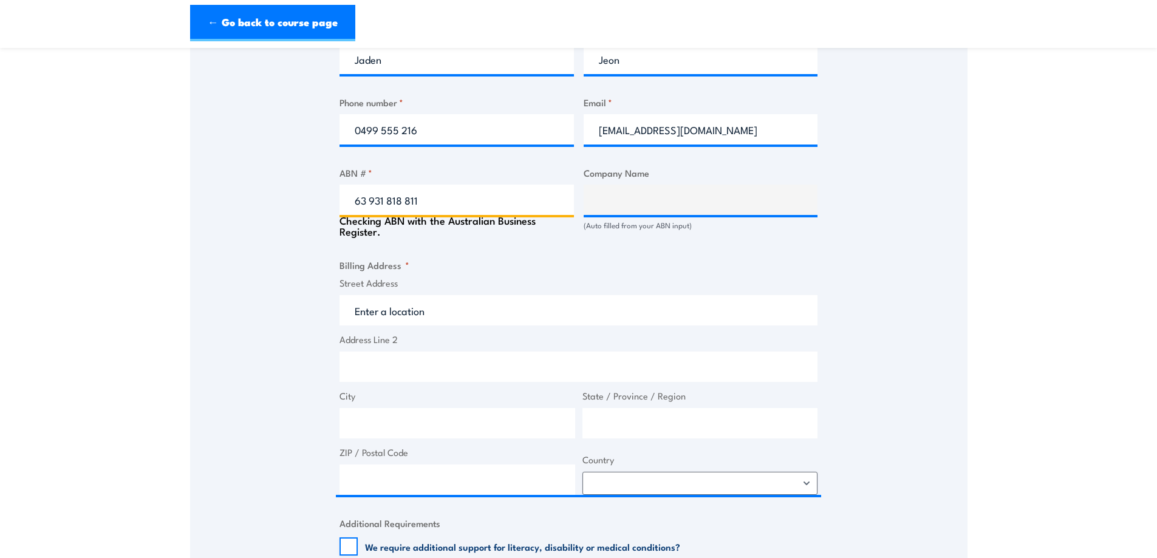
type input "63 931 818 811"
click at [456, 255] on div "Billing details I am enroling as: * An individual (I am paying for this myself)…" at bounding box center [579, 275] width 478 height 1191
type input "SAMSUNG-GENUS JV"
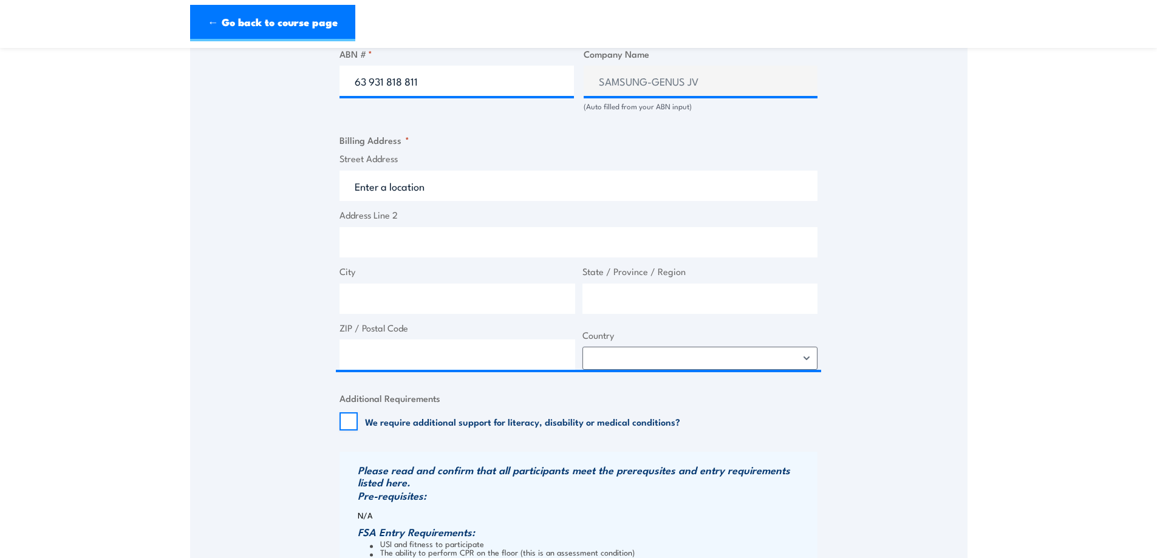
scroll to position [790, 0]
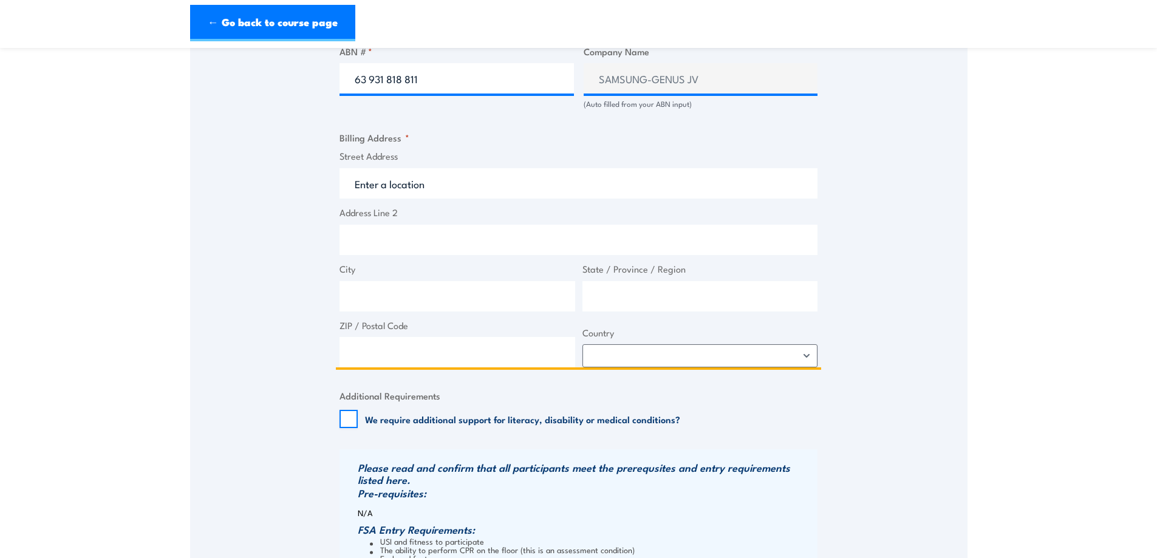
click at [413, 183] on input "Street Address" at bounding box center [579, 183] width 478 height 30
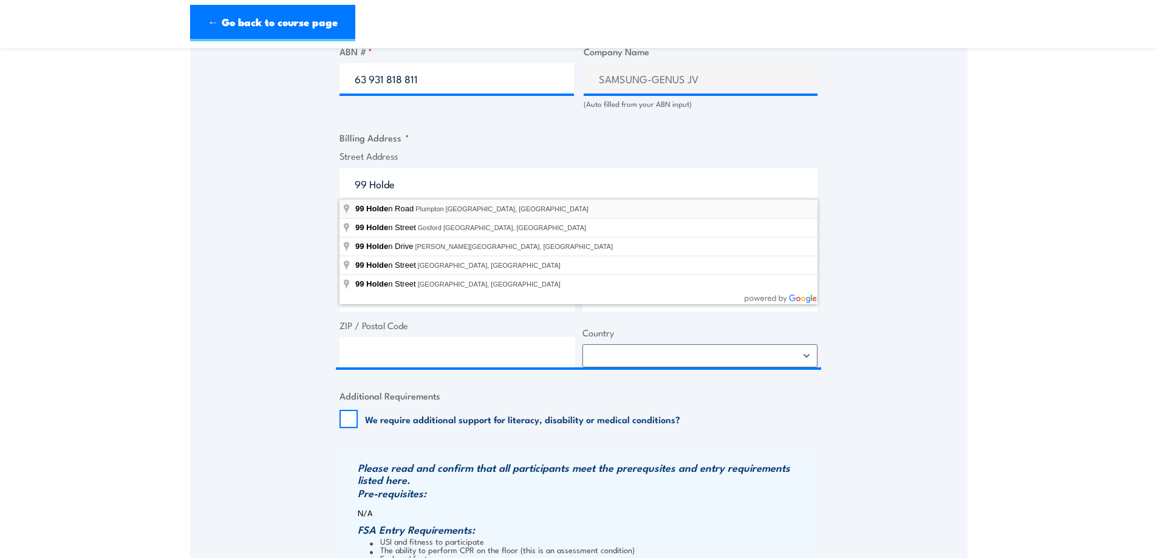
type input "99 Holden Road, Plumpton VIC, Australia"
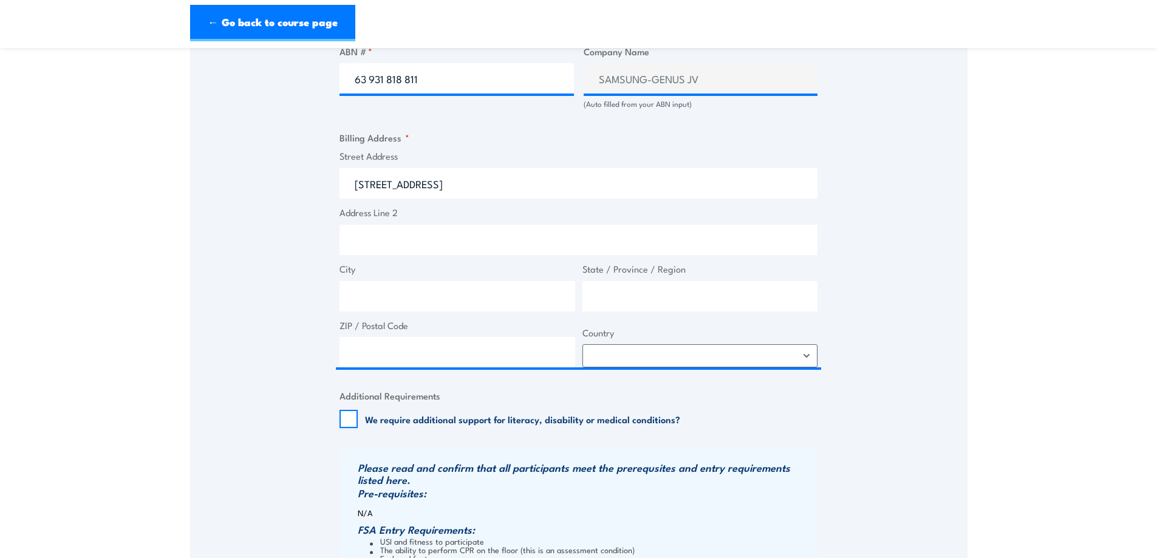
type input "99 Holden Rd"
type input "Plumpton"
type input "Victoria"
type input "3335"
select select "Australia"
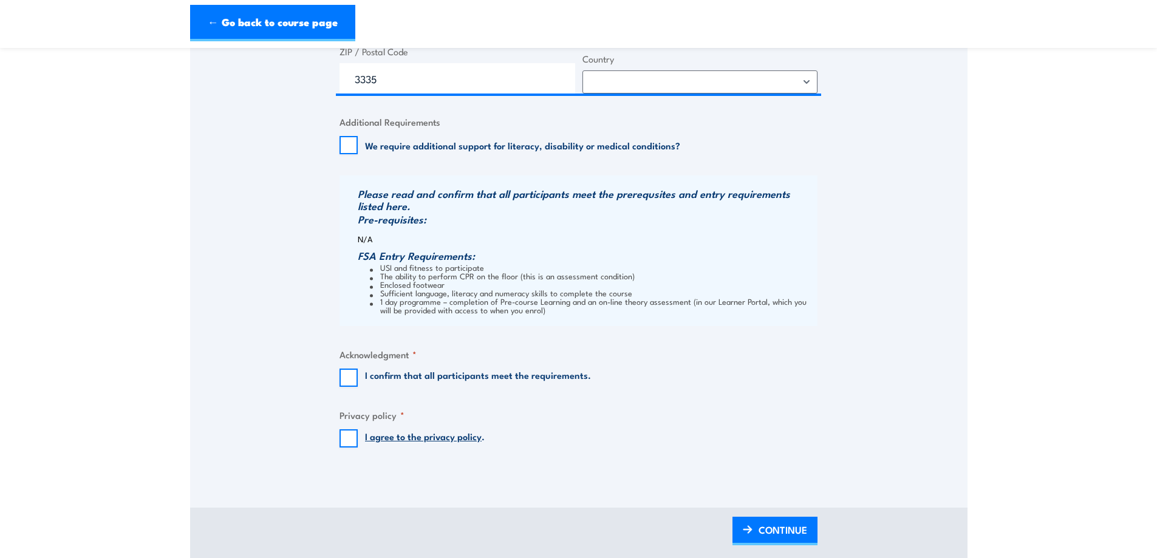
scroll to position [1094, 0]
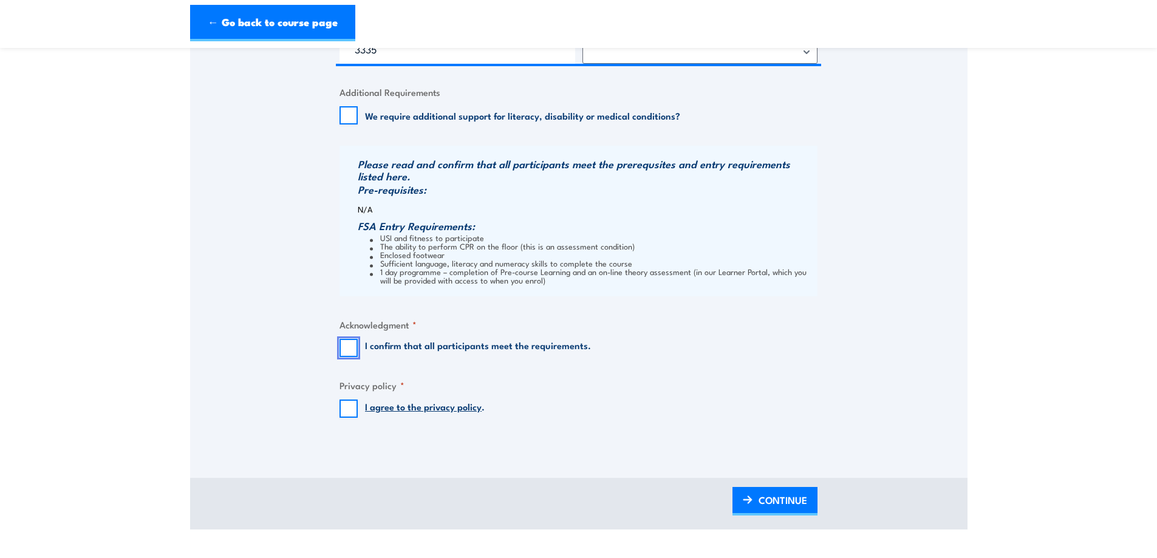
click at [354, 346] on input "I confirm that all participants meet the requirements." at bounding box center [349, 348] width 18 height 18
checkbox input "true"
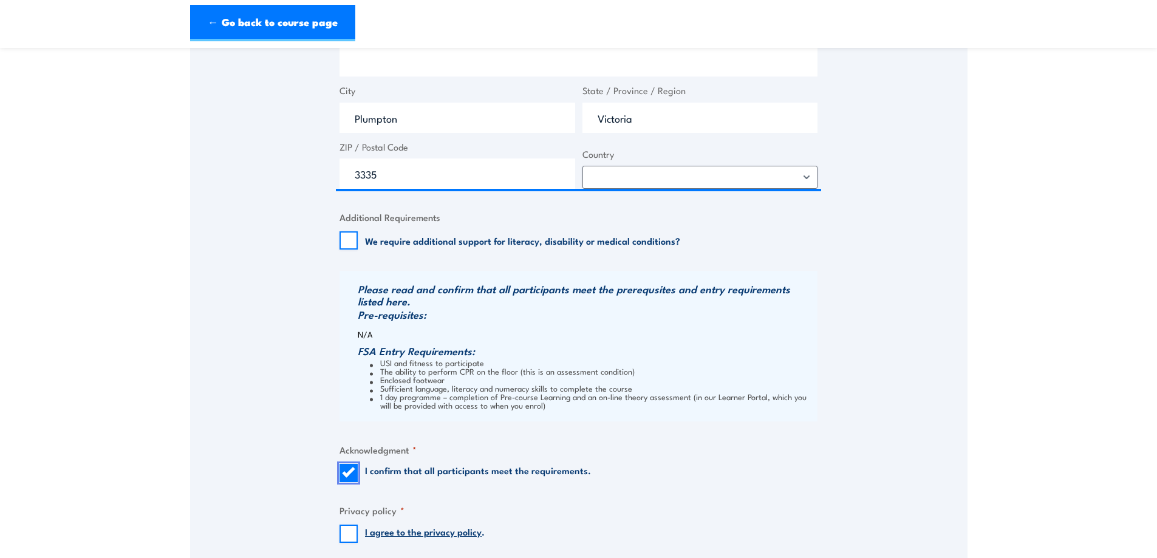
scroll to position [1154, 0]
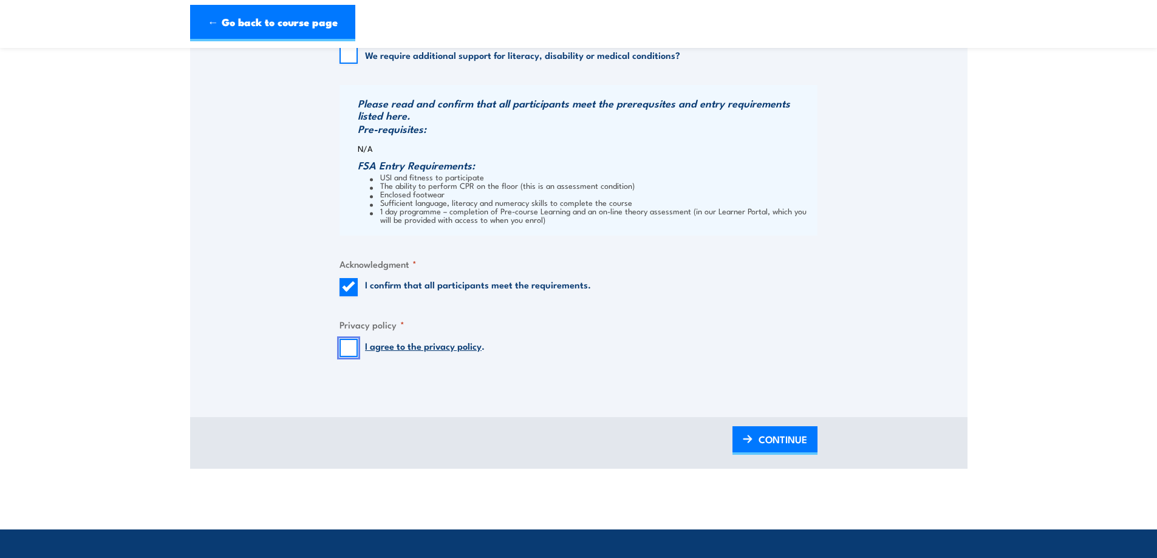
click at [353, 346] on input "I agree to the privacy policy ." at bounding box center [349, 348] width 18 height 18
checkbox input "true"
click at [760, 435] on span "CONTINUE" at bounding box center [783, 439] width 49 height 32
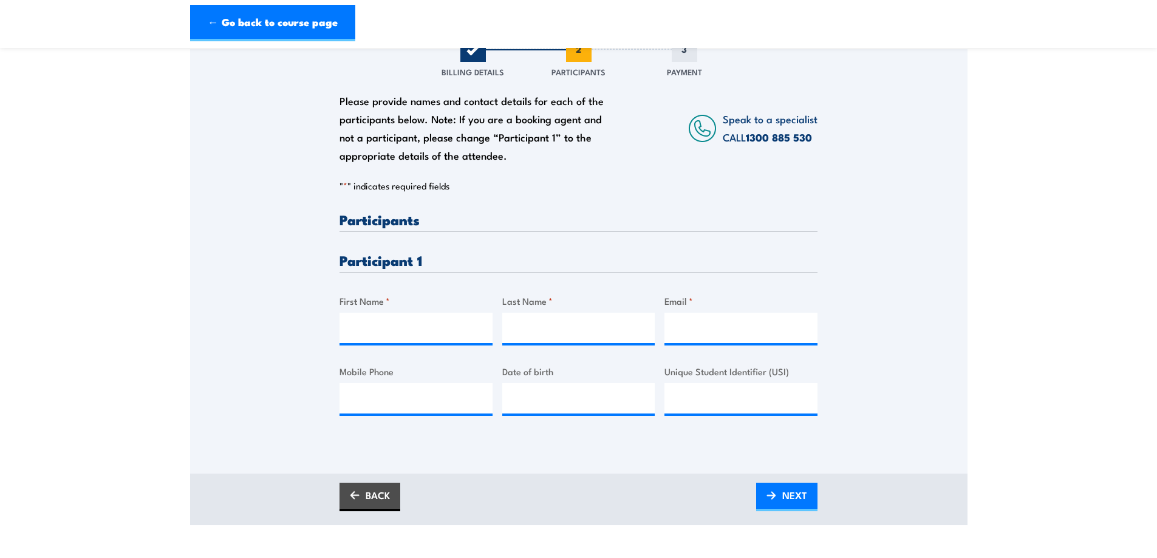
scroll to position [182, 0]
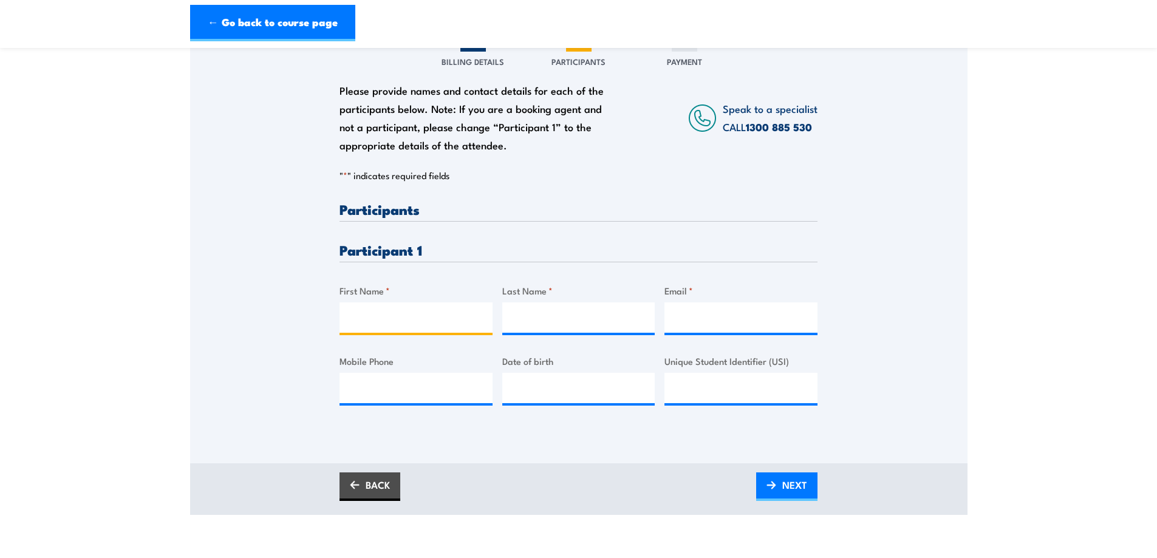
click at [397, 312] on input "First Name *" at bounding box center [416, 318] width 153 height 30
type input "Mohammad"
type input "Shahzad"
click at [687, 330] on input "Email *" at bounding box center [741, 318] width 153 height 30
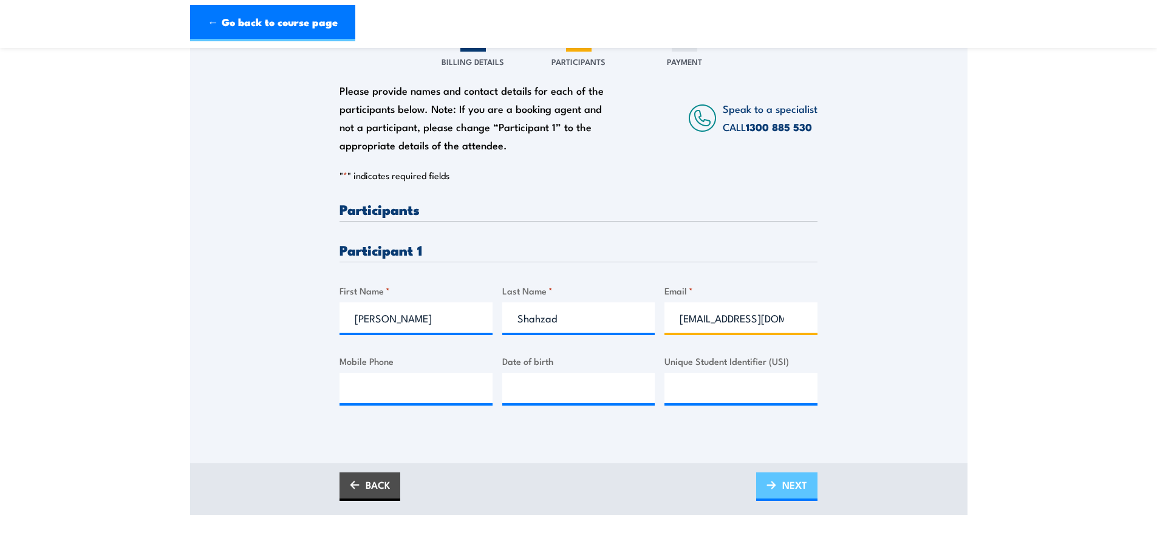
type input "cmus12@outlook.com"
click at [780, 482] on link "NEXT" at bounding box center [786, 487] width 61 height 29
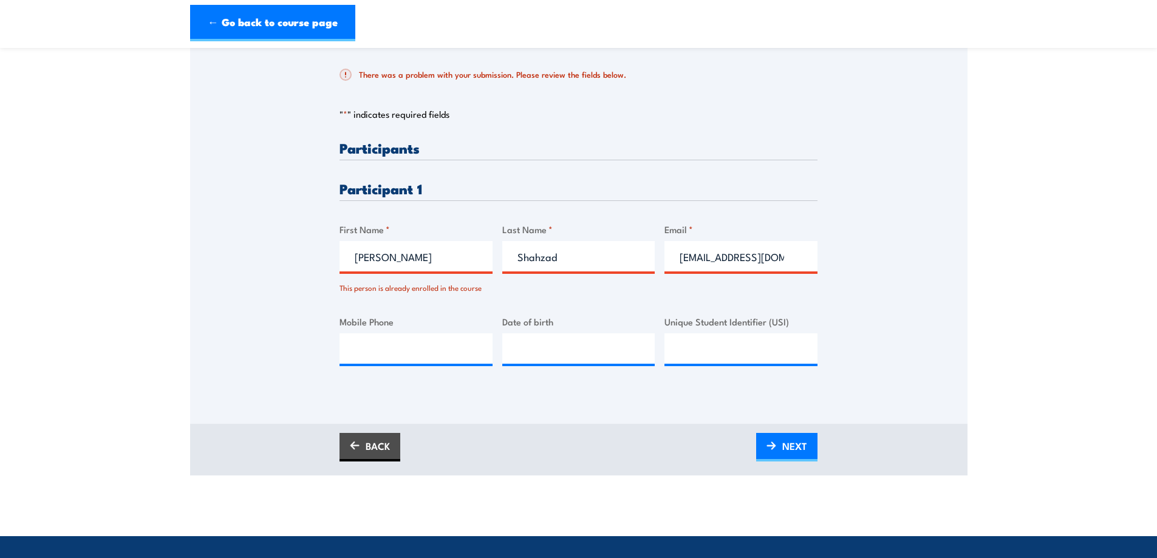
scroll to position [304, 0]
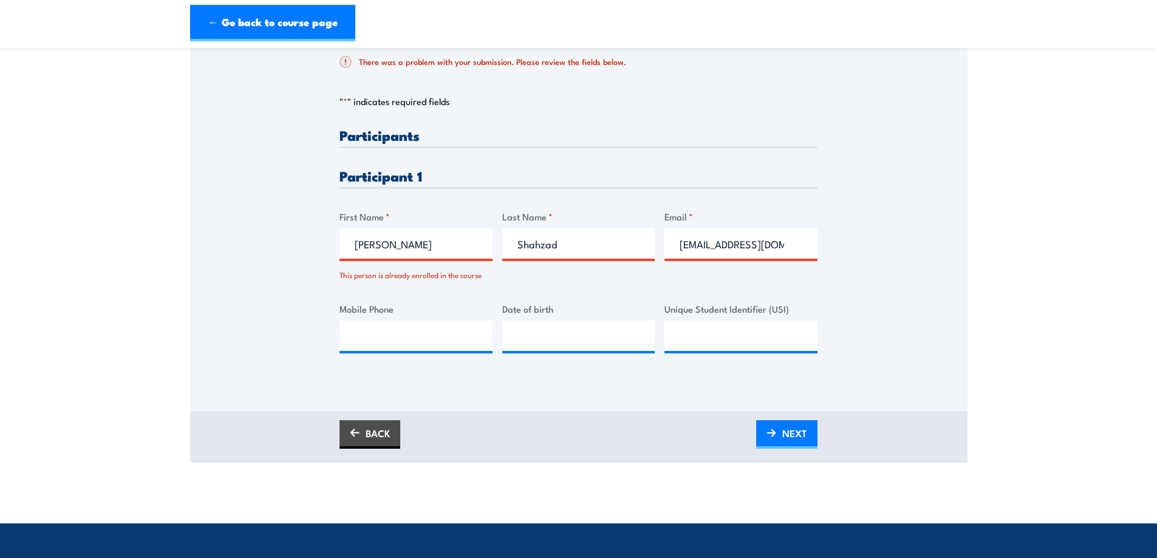
click at [420, 238] on input "Mohammad" at bounding box center [416, 243] width 153 height 30
click at [410, 245] on input "Mohammad Usamah" at bounding box center [416, 243] width 153 height 30
drag, startPoint x: 468, startPoint y: 244, endPoint x: 411, endPoint y: 235, distance: 57.2
click at [411, 235] on input "Mohammad Usamah" at bounding box center [416, 243] width 153 height 30
type input "Mohammad"
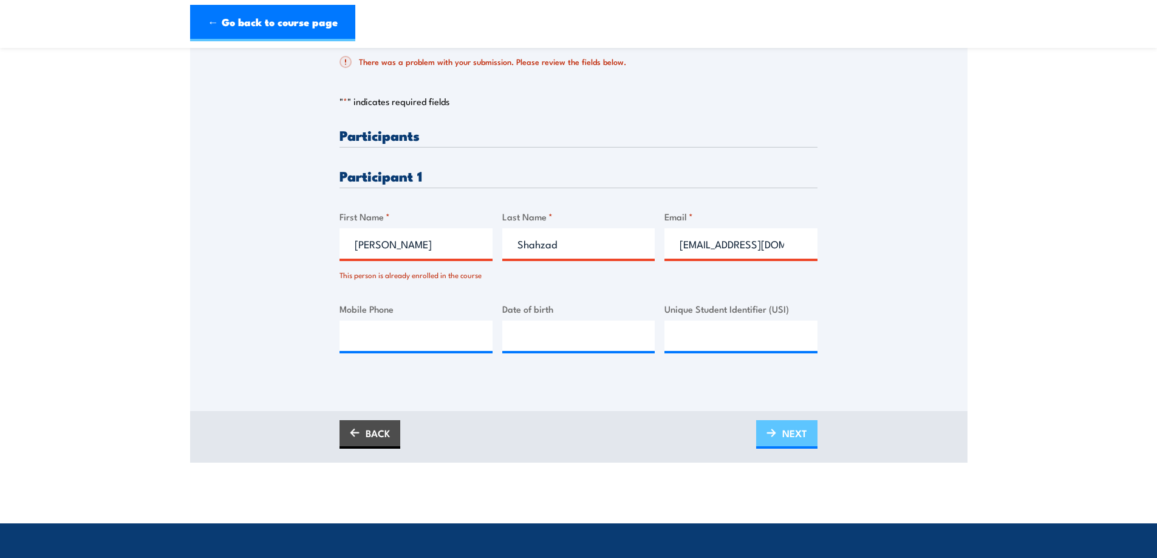
click at [793, 428] on span "NEXT" at bounding box center [795, 433] width 25 height 32
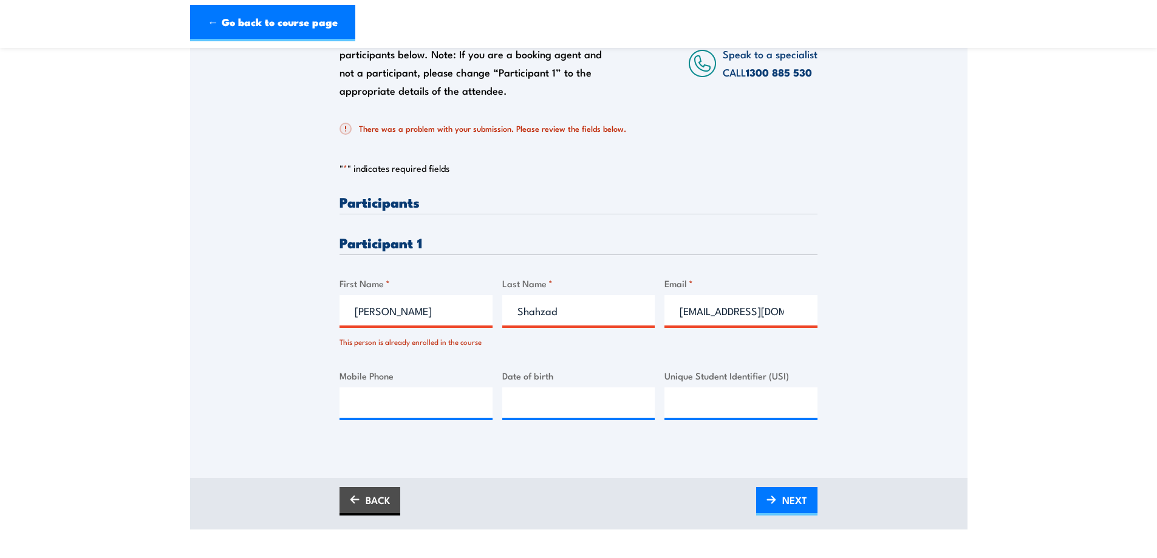
scroll to position [243, 0]
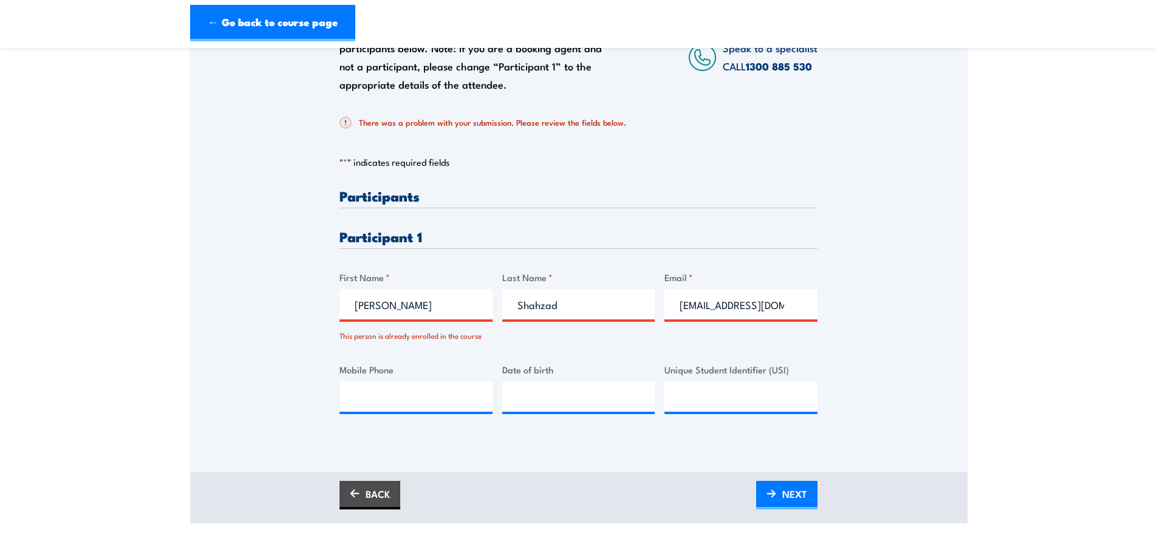
drag, startPoint x: 779, startPoint y: 309, endPoint x: 721, endPoint y: 305, distance: 57.9
click at [721, 305] on input "cmus12@outlook.com" at bounding box center [741, 304] width 153 height 30
click at [431, 303] on input "Mohammad" at bounding box center [416, 304] width 153 height 30
type input "Mohammad Usamah"
click at [795, 498] on span "NEXT" at bounding box center [795, 494] width 25 height 32
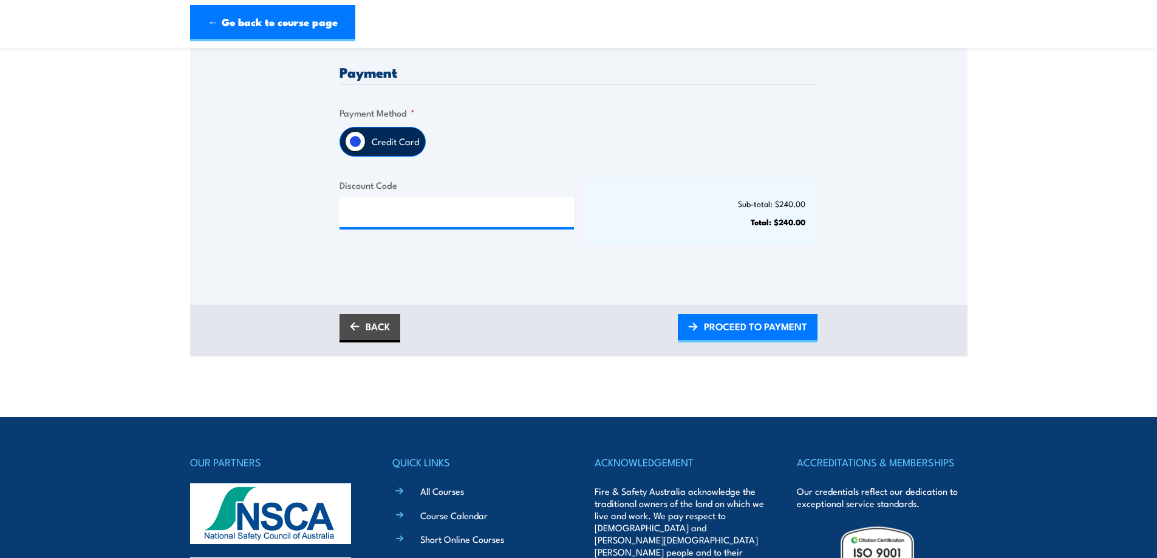
scroll to position [304, 0]
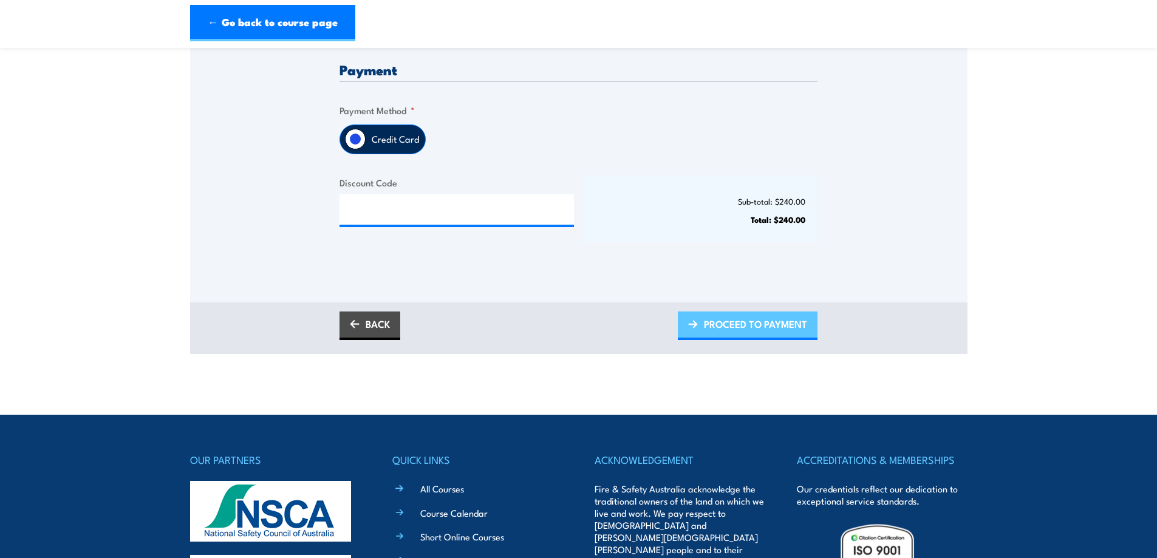
click at [759, 324] on span "PROCEED TO PAYMENT" at bounding box center [755, 324] width 103 height 32
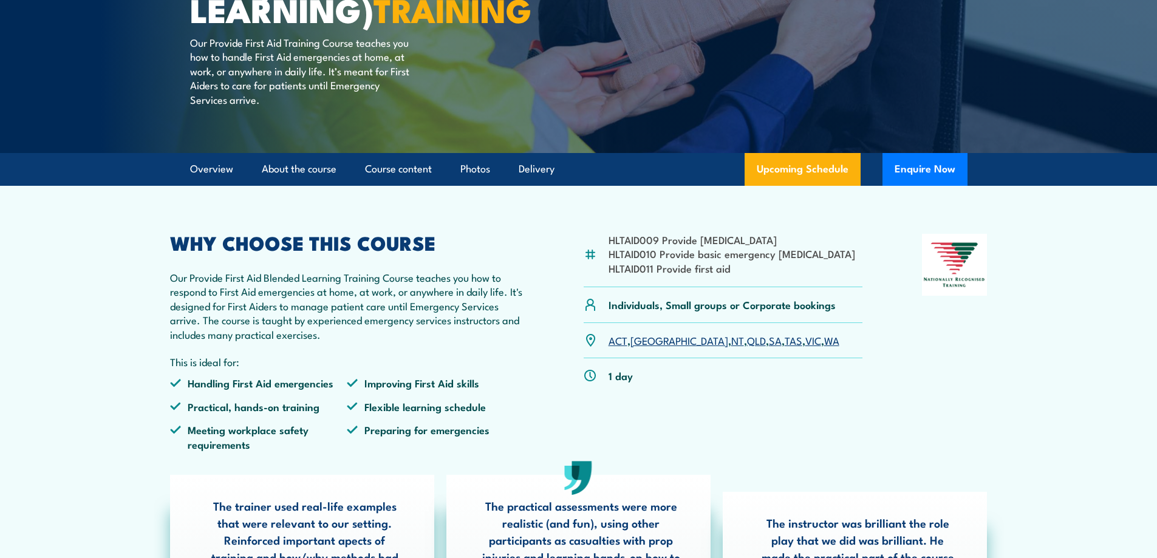
scroll to position [243, 0]
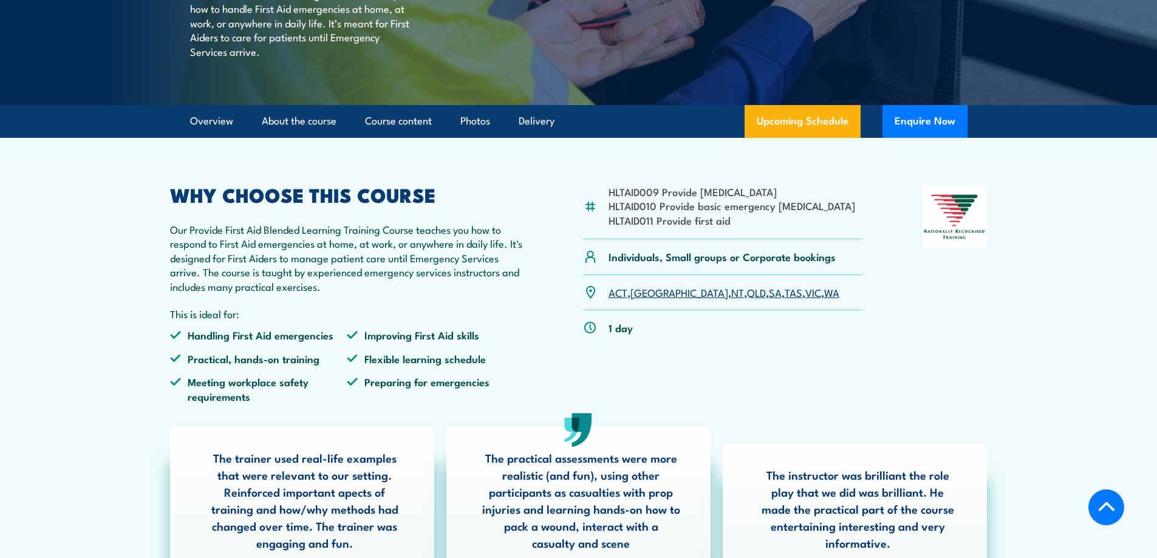
click at [806, 300] on link "VIC" at bounding box center [814, 292] width 16 height 15
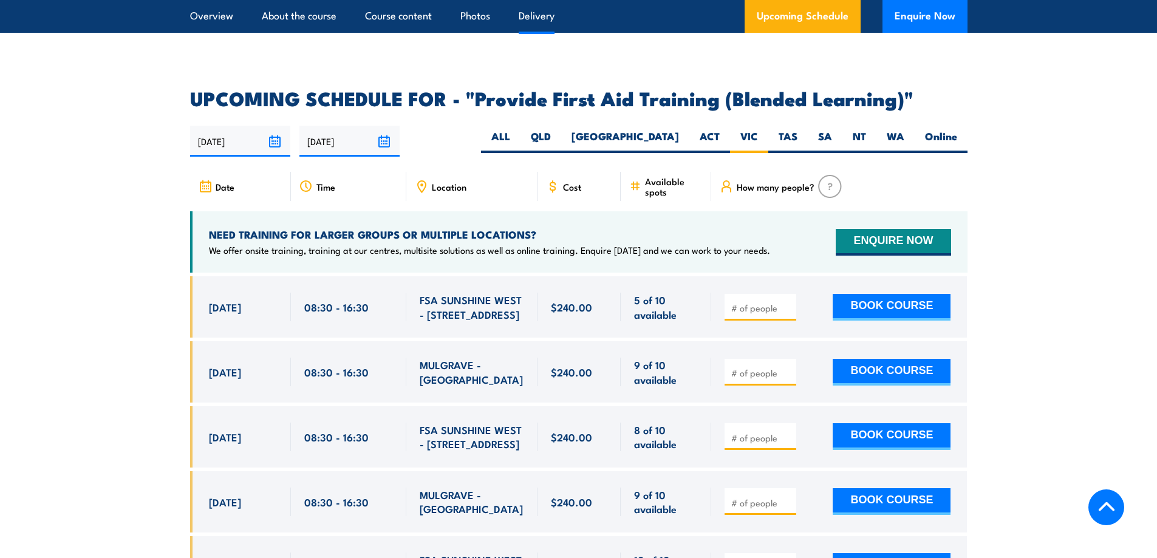
scroll to position [2408, 0]
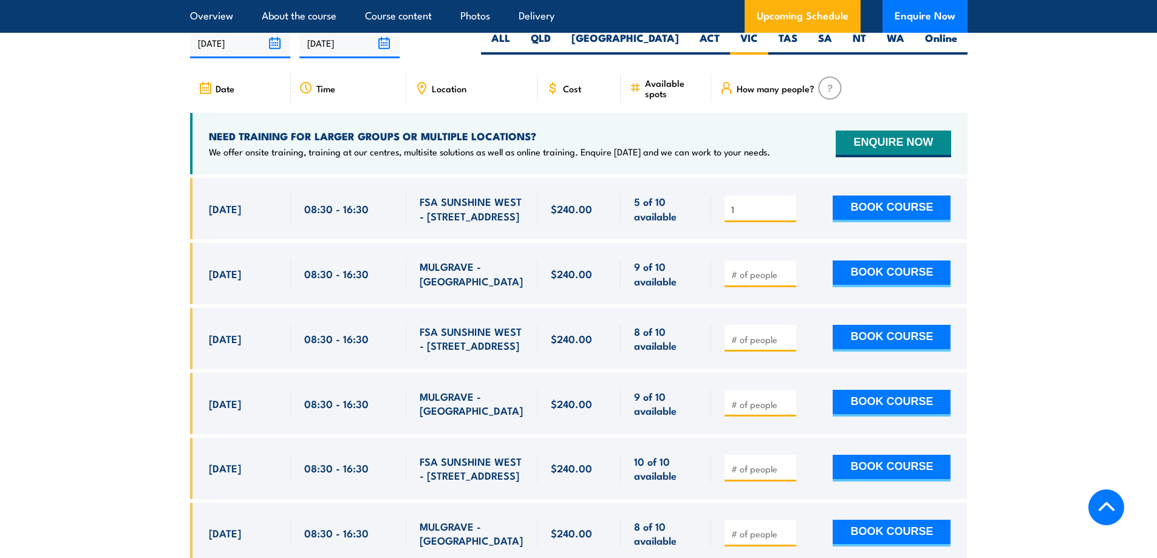
type input "1"
click at [789, 216] on input "1" at bounding box center [762, 210] width 61 height 12
click at [859, 218] on button "BOOK COURSE" at bounding box center [892, 209] width 118 height 27
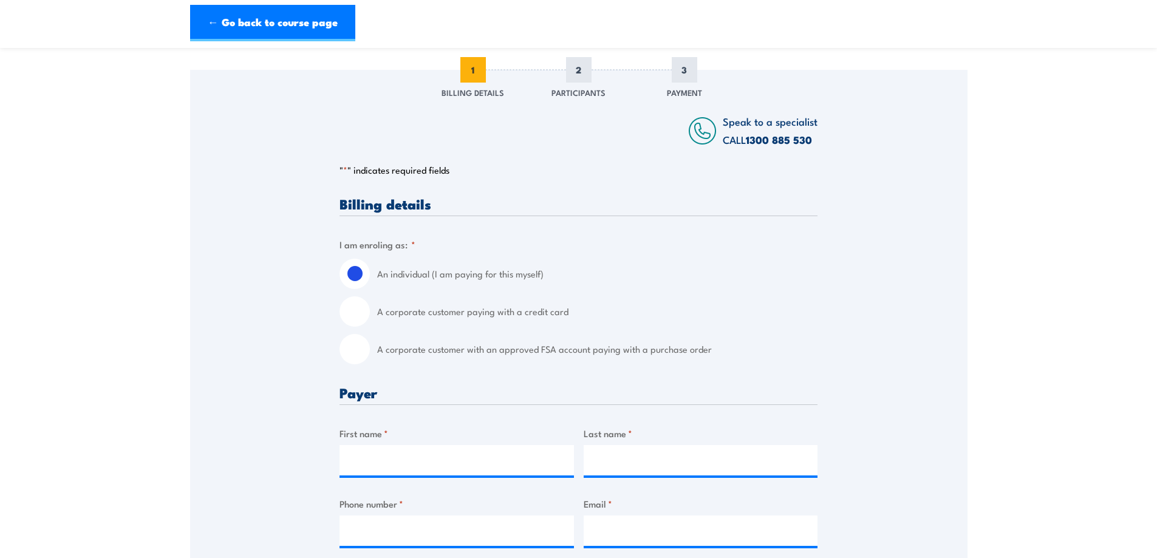
scroll to position [182, 0]
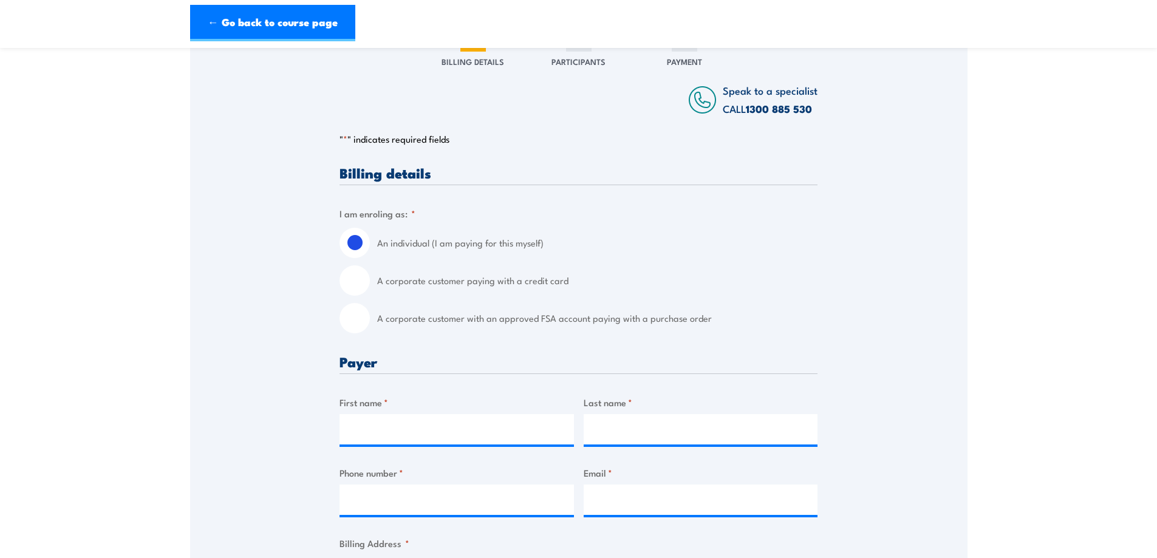
click at [360, 277] on input "A corporate customer paying with a credit card" at bounding box center [355, 281] width 30 height 30
radio input "true"
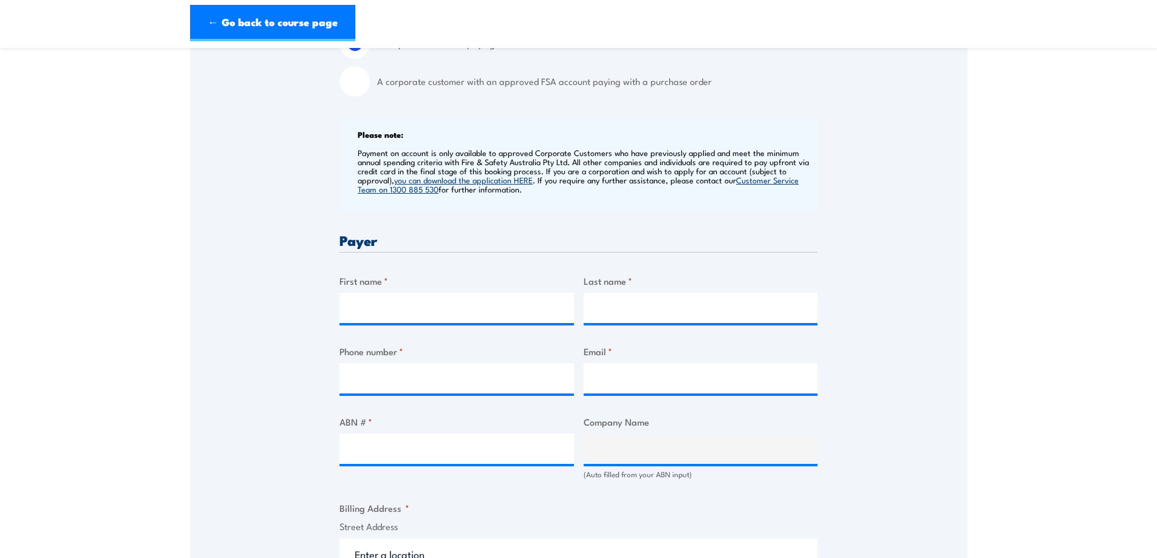
scroll to position [425, 0]
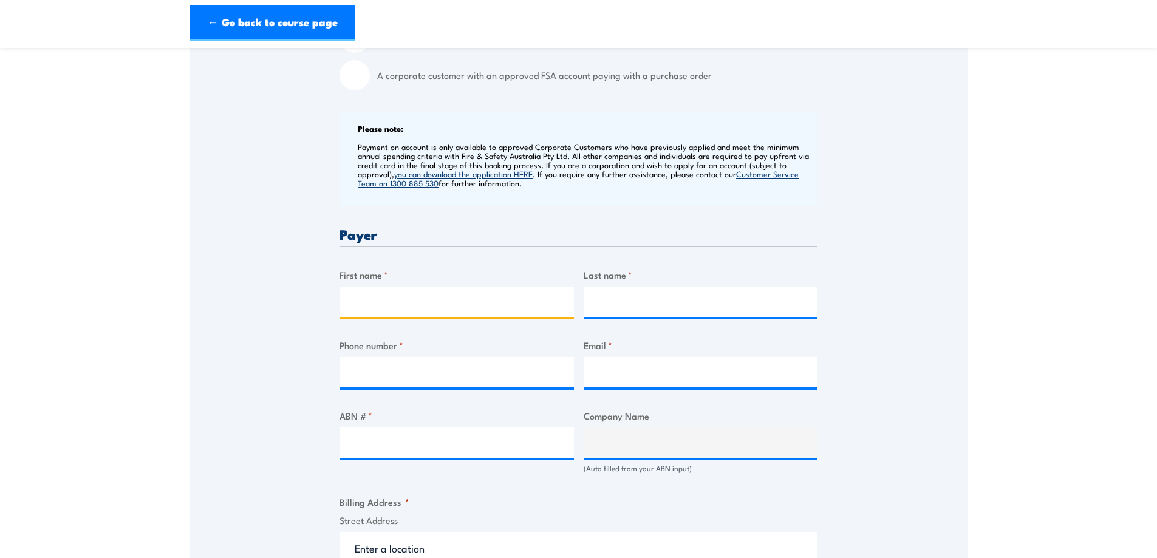
click at [405, 307] on input "First name *" at bounding box center [457, 302] width 235 height 30
type input "M"
type input "j"
type input "Jaden"
type input "Jeong"
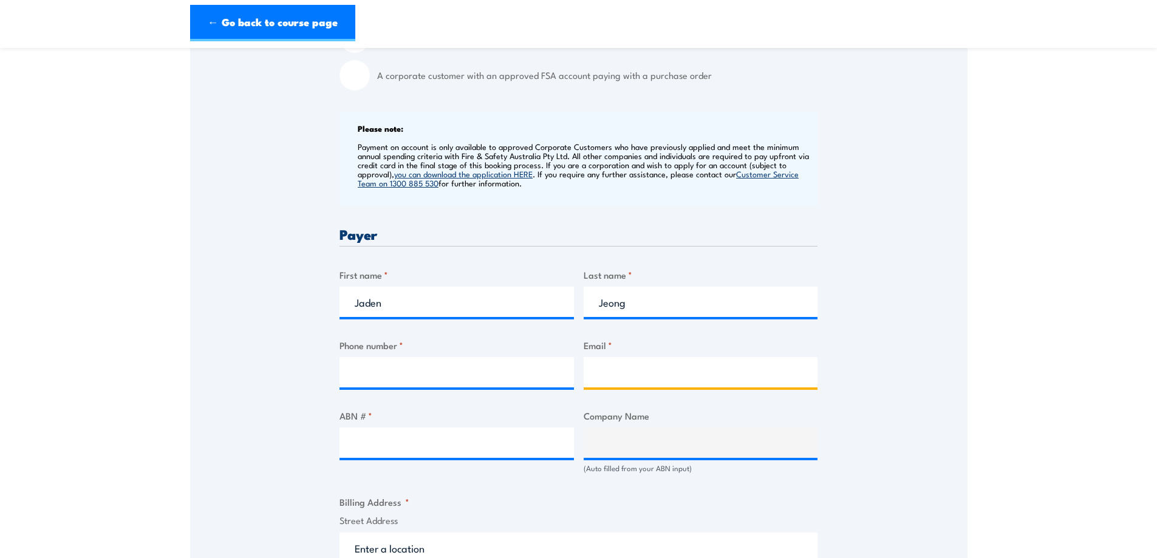
click at [625, 375] on input "Email *" at bounding box center [701, 372] width 235 height 30
paste input "jaden.jeon@samsung.com"
type input "jaden.jeon@samsung.com"
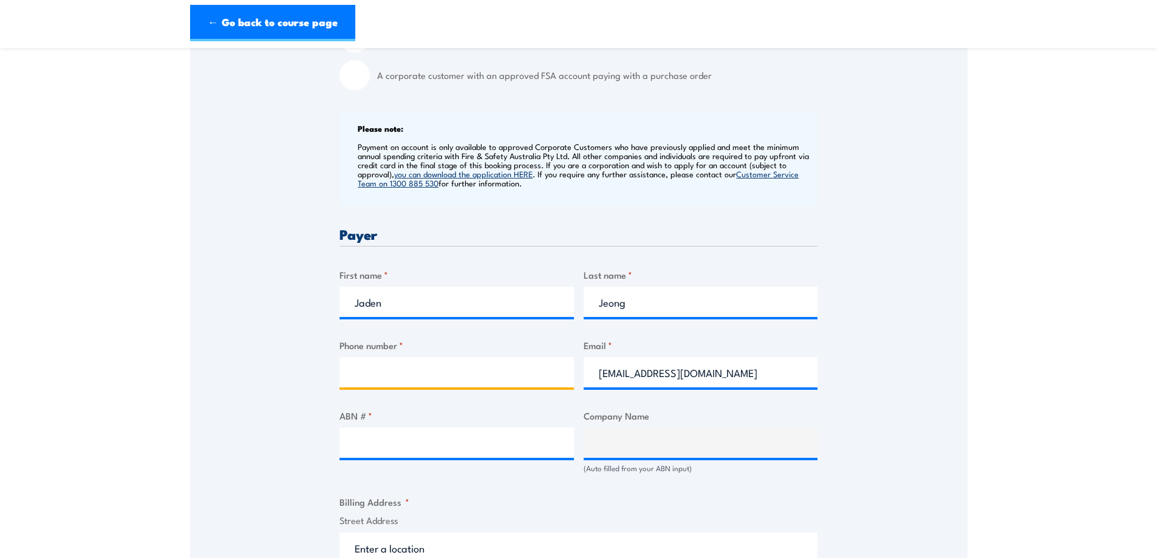
click at [495, 383] on input "Phone number *" at bounding box center [457, 372] width 235 height 30
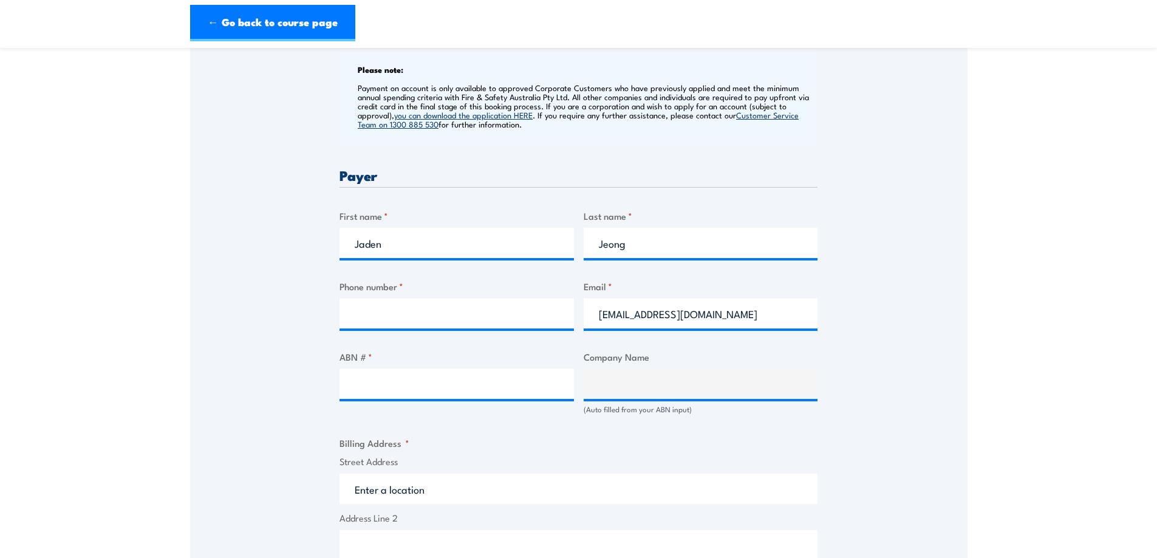
scroll to position [486, 0]
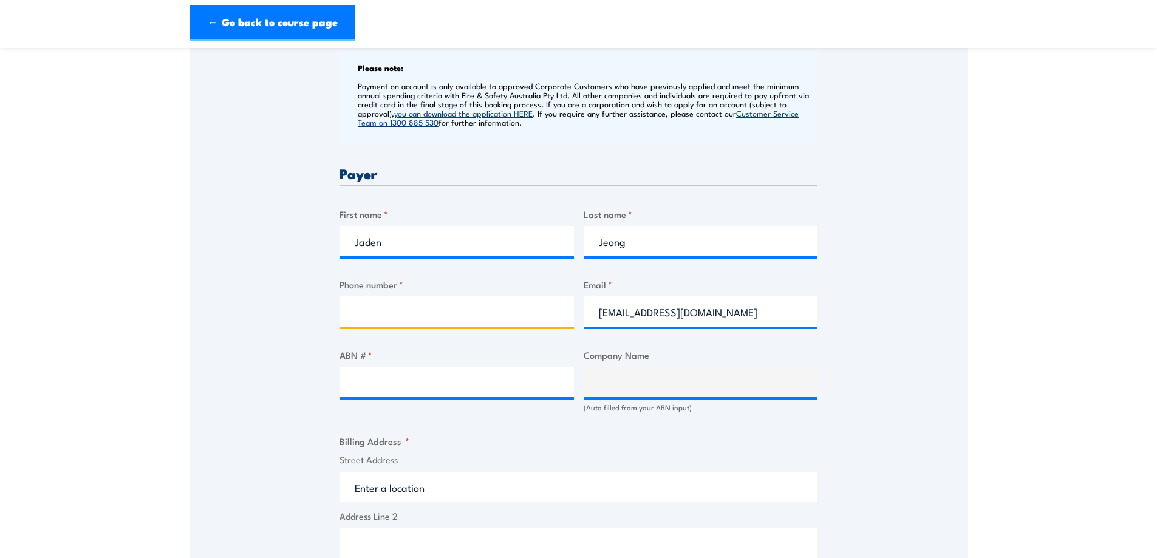
click at [385, 312] on input "Phone number *" at bounding box center [457, 311] width 235 height 30
paste input "+61 499 555 216"
type input "+61 499 555 216"
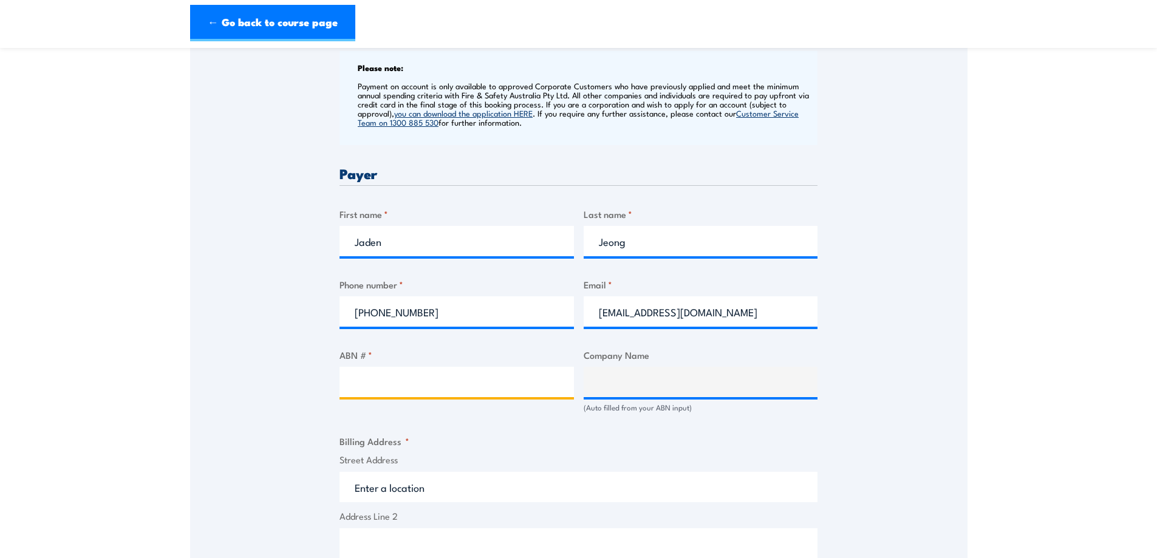
click at [376, 388] on input "ABN # *" at bounding box center [457, 382] width 235 height 30
click at [447, 389] on input "ABN # *" at bounding box center [457, 382] width 235 height 30
paste input "63 931 818 811"
type input "63 931 818 811"
type input "SAMSUNG-GENUS JV"
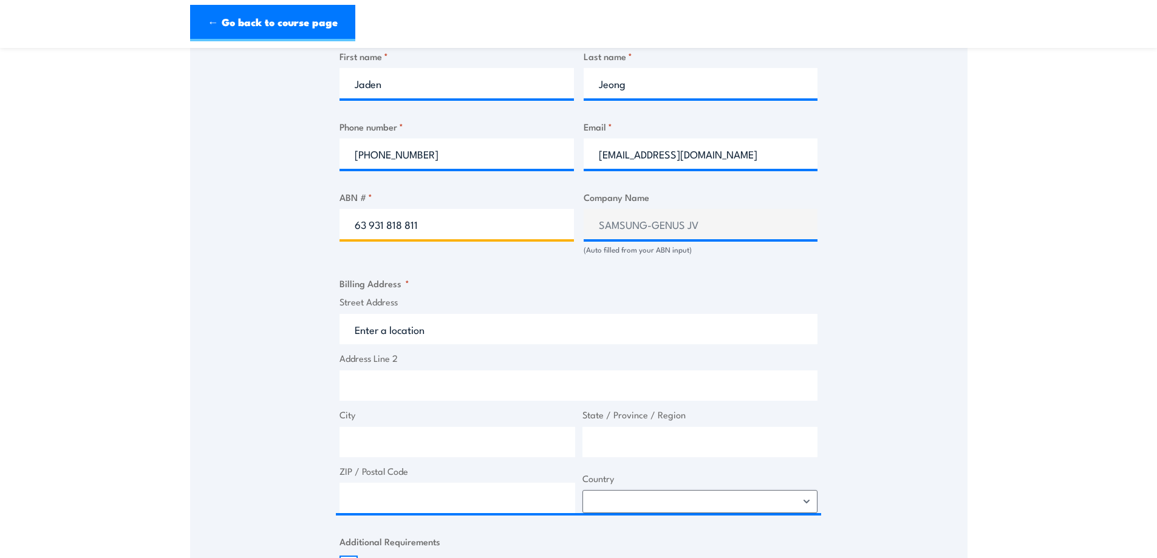
scroll to position [668, 0]
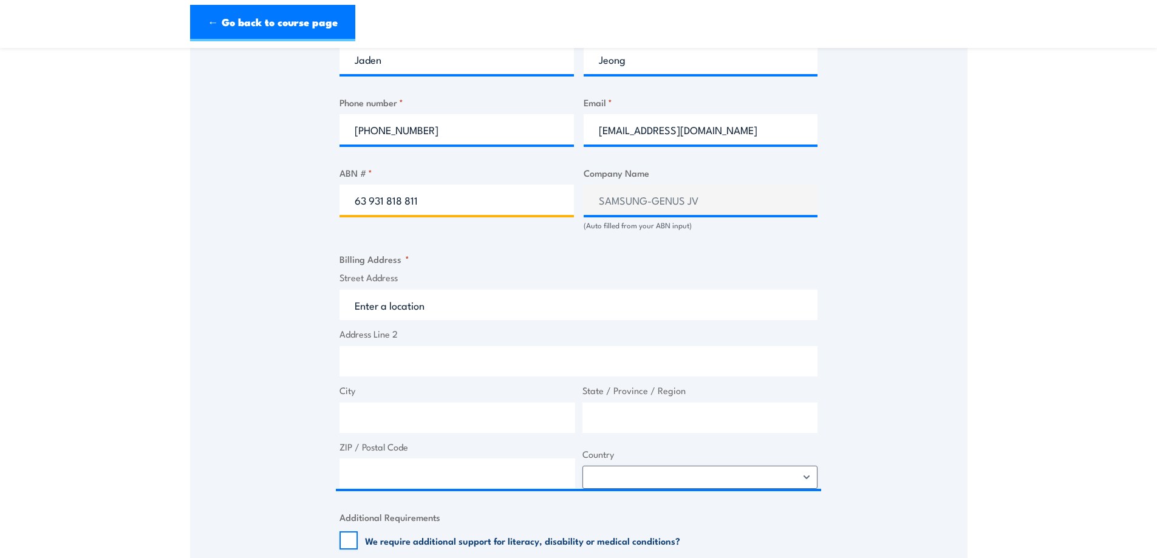
type input "63 931 818 811"
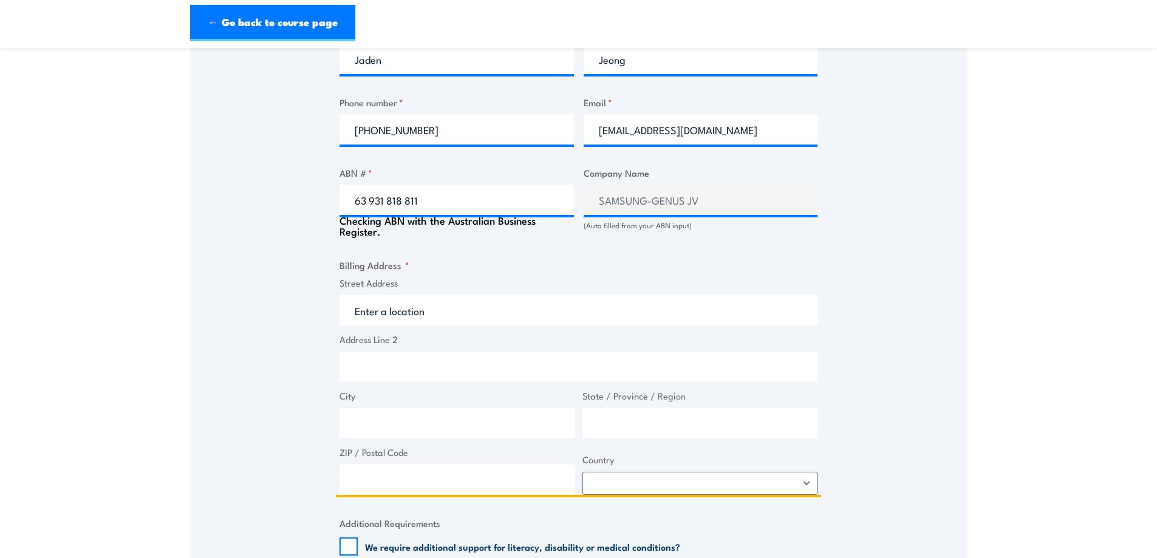
click at [399, 299] on input "Street Address" at bounding box center [579, 310] width 478 height 30
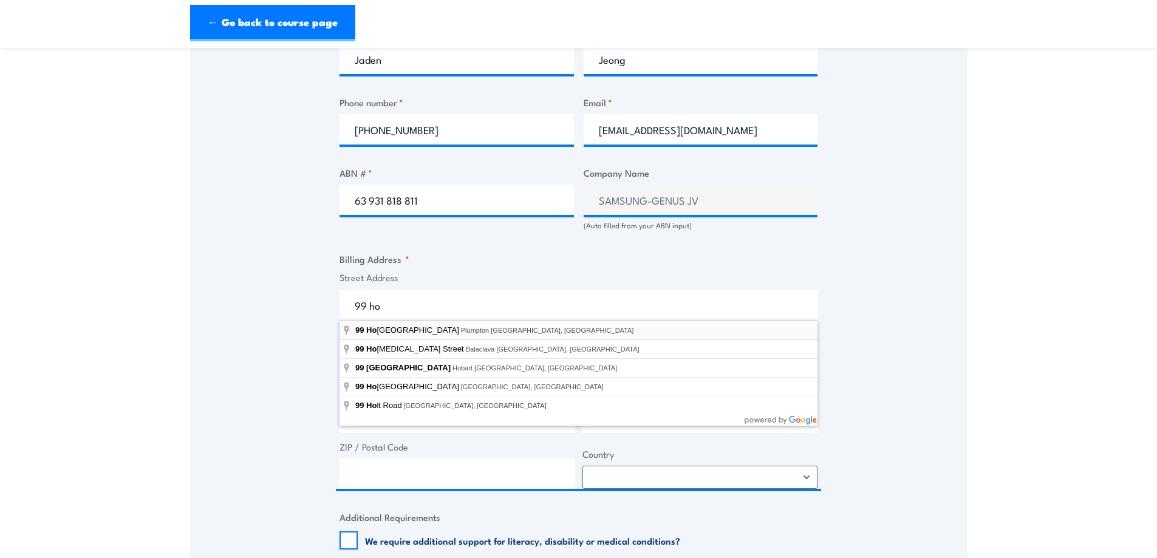
type input "99 Holden Road, Plumpton VIC, Australia"
type input "99 Holden Rd"
type input "Plumpton"
type input "Victoria"
type input "3335"
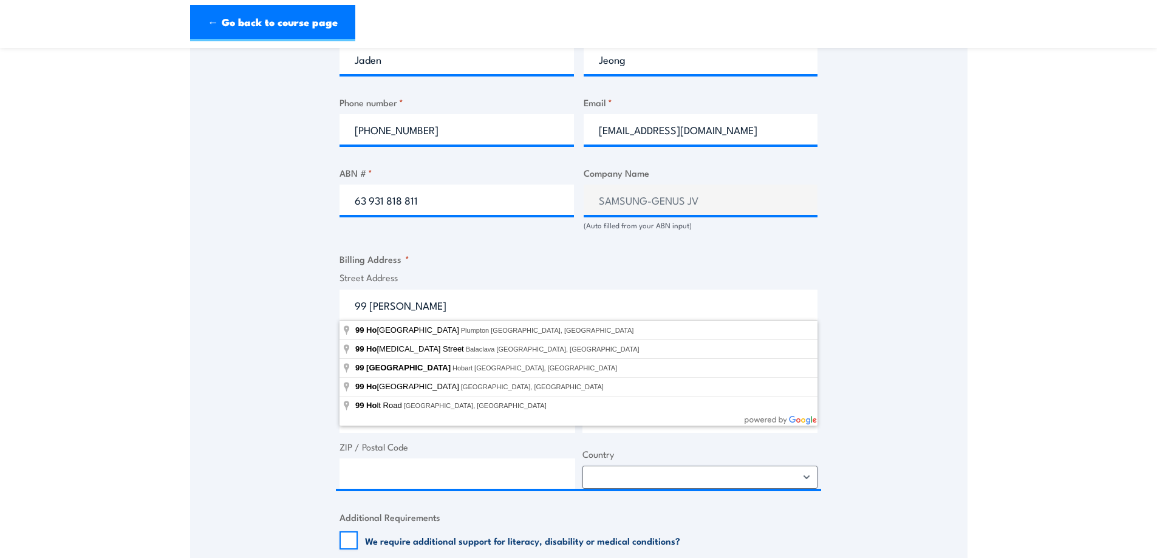
select select "Australia"
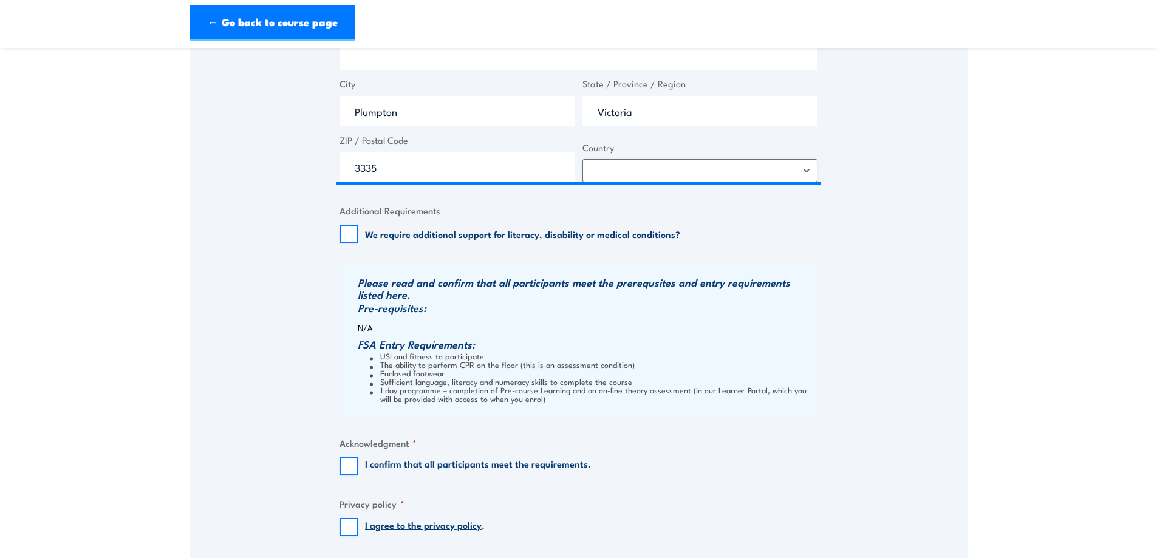
scroll to position [1033, 0]
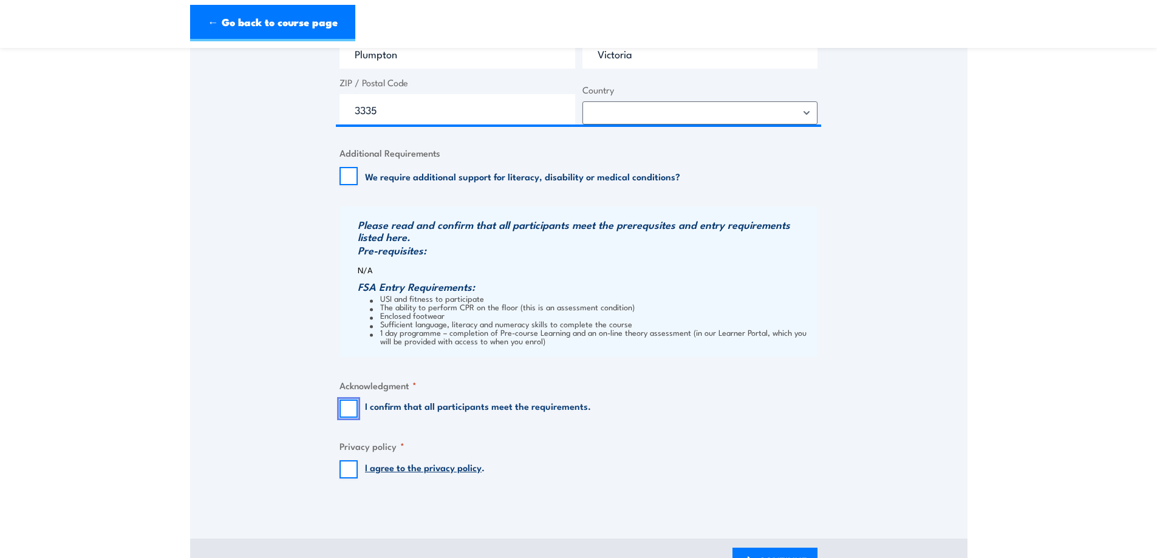
click at [352, 408] on input "I confirm that all participants meet the requirements." at bounding box center [349, 409] width 18 height 18
checkbox input "true"
click at [352, 468] on input "I agree to the privacy policy ." at bounding box center [349, 470] width 18 height 18
checkbox input "true"
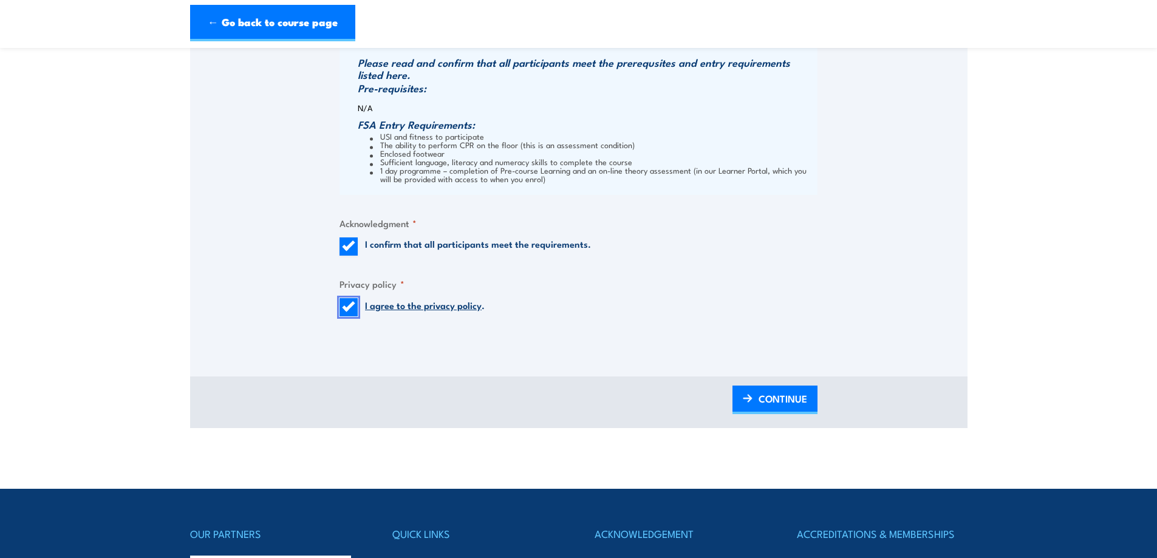
scroll to position [1397, 0]
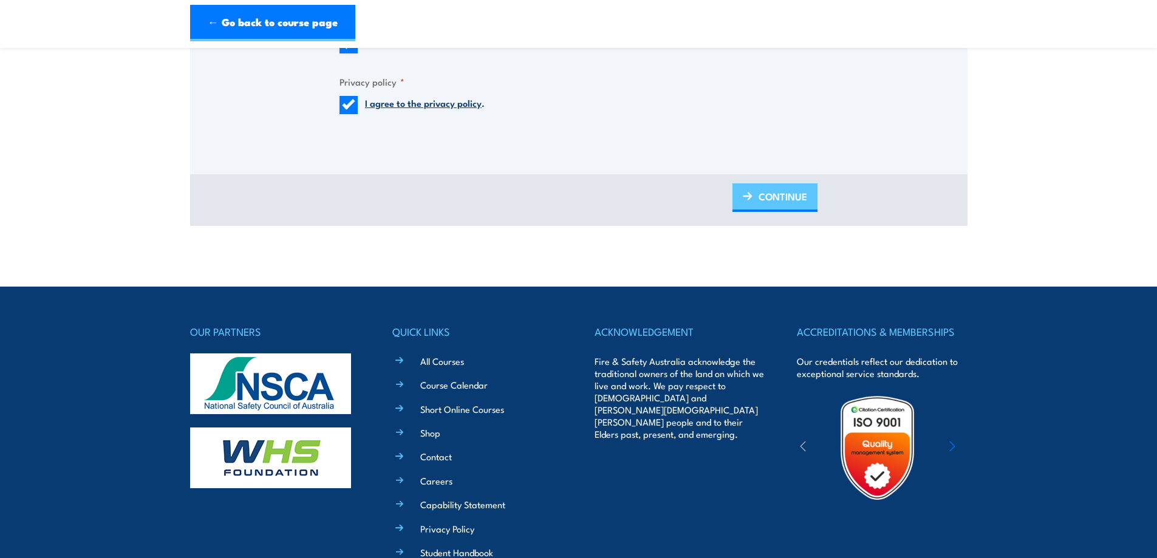
click at [750, 187] on link "CONTINUE" at bounding box center [775, 197] width 85 height 29
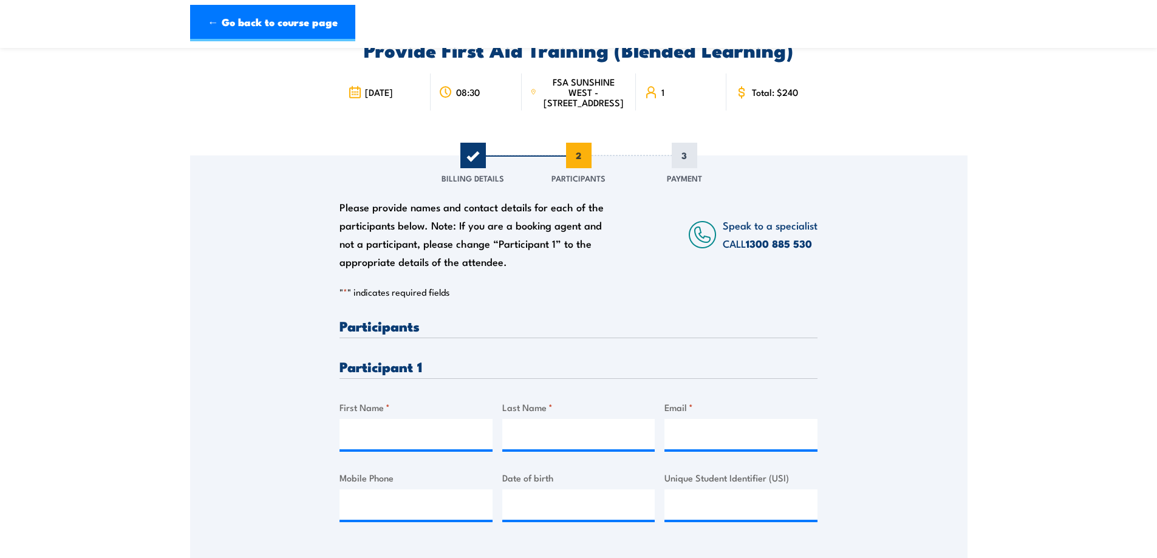
scroll to position [243, 0]
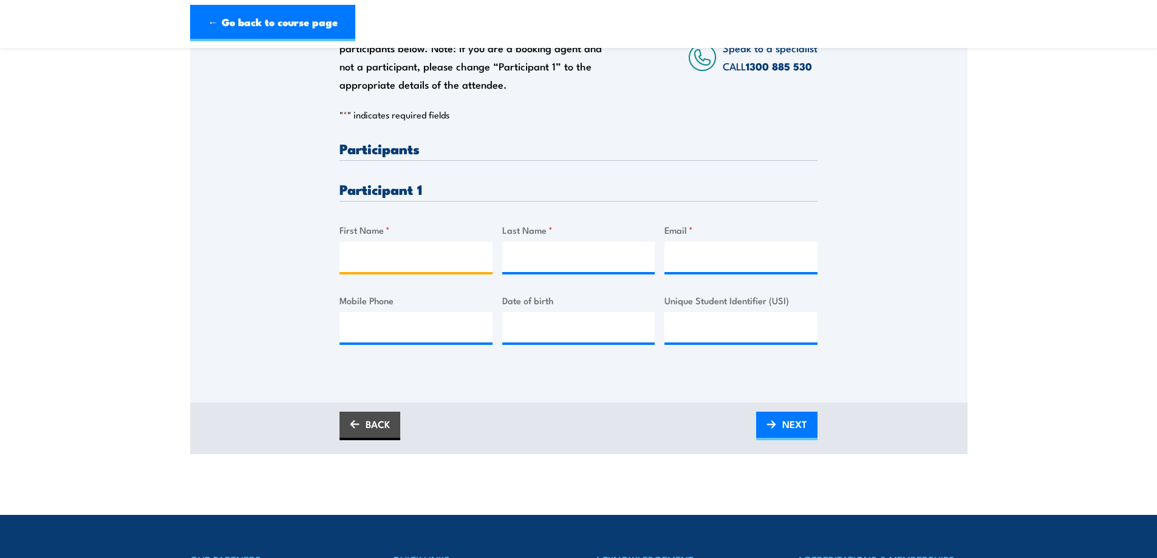
click at [366, 249] on input "First Name *" at bounding box center [416, 257] width 153 height 30
type input "Mohammad"
type input "Shahzad"
click at [707, 267] on input "Email *" at bounding box center [741, 257] width 153 height 30
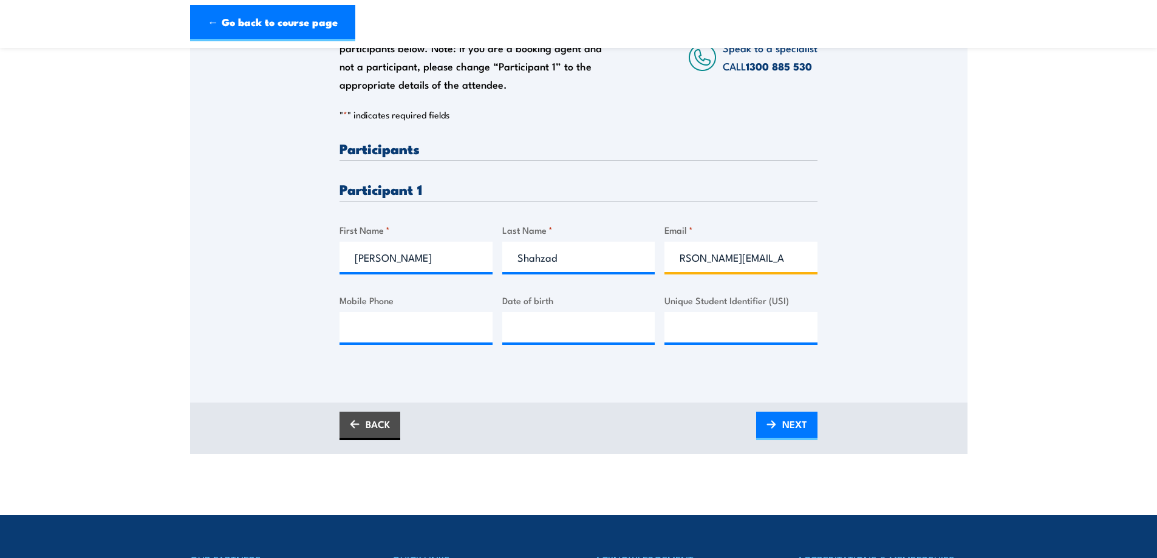
click at [701, 264] on input "m.shahzad@samsung.com" at bounding box center [741, 257] width 153 height 30
type input "m.shahzad@samsung.com"
click at [798, 413] on span "NEXT" at bounding box center [795, 424] width 25 height 32
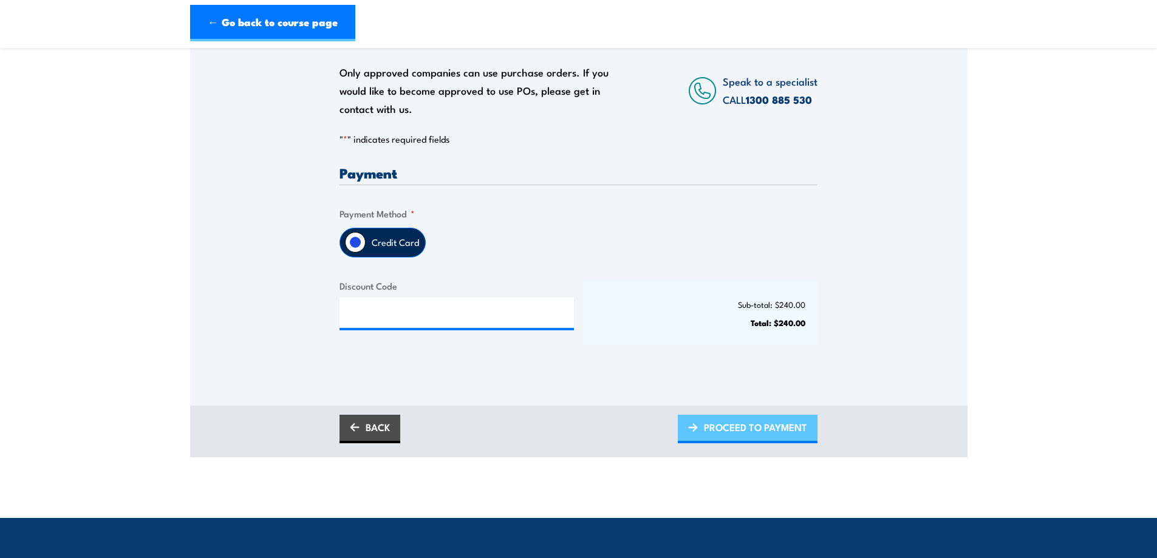
scroll to position [243, 0]
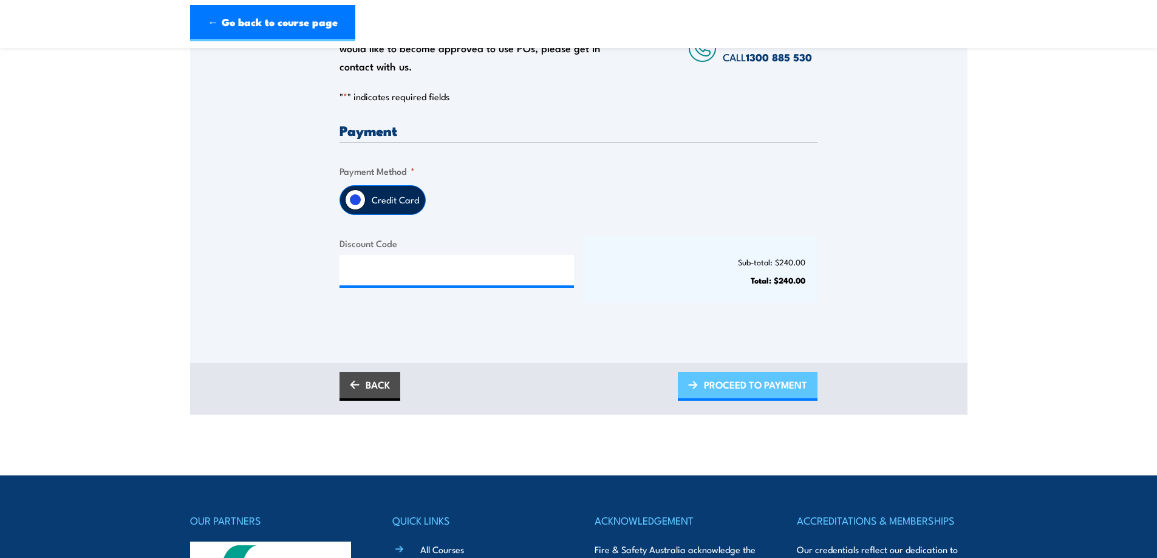
click at [719, 396] on span "PROCEED TO PAYMENT" at bounding box center [755, 385] width 103 height 32
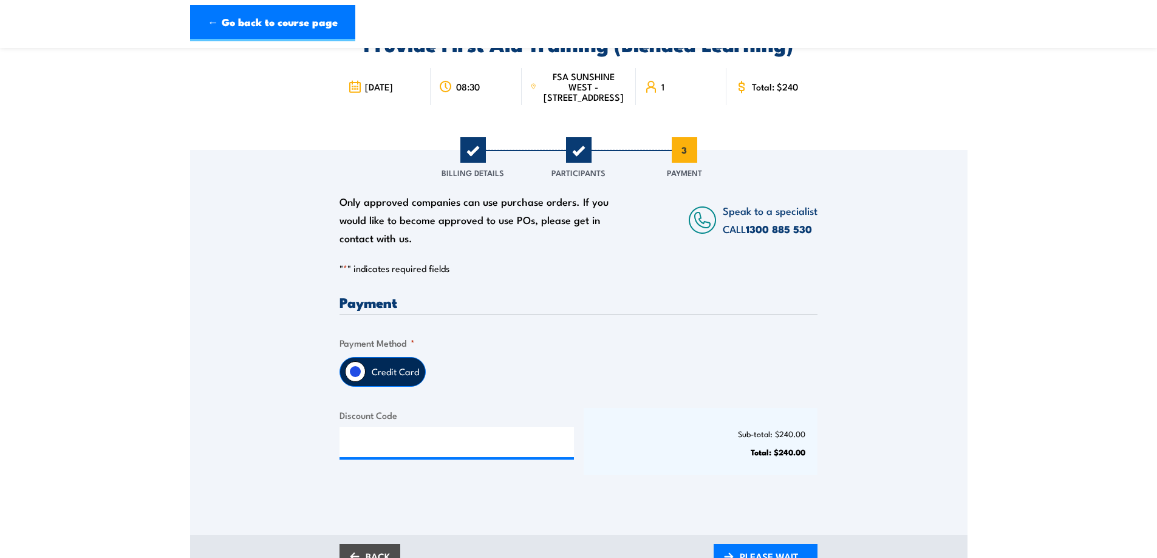
scroll to position [61, 0]
